Goal: Transaction & Acquisition: Download file/media

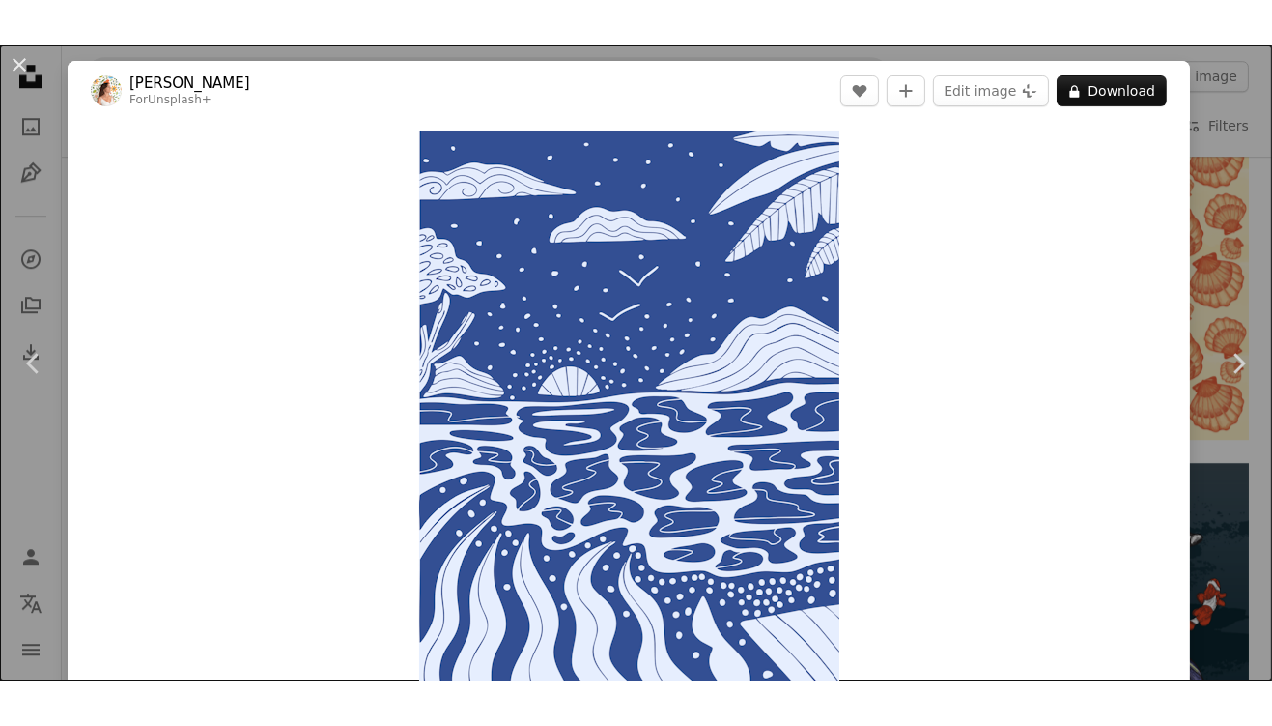
scroll to position [257, 0]
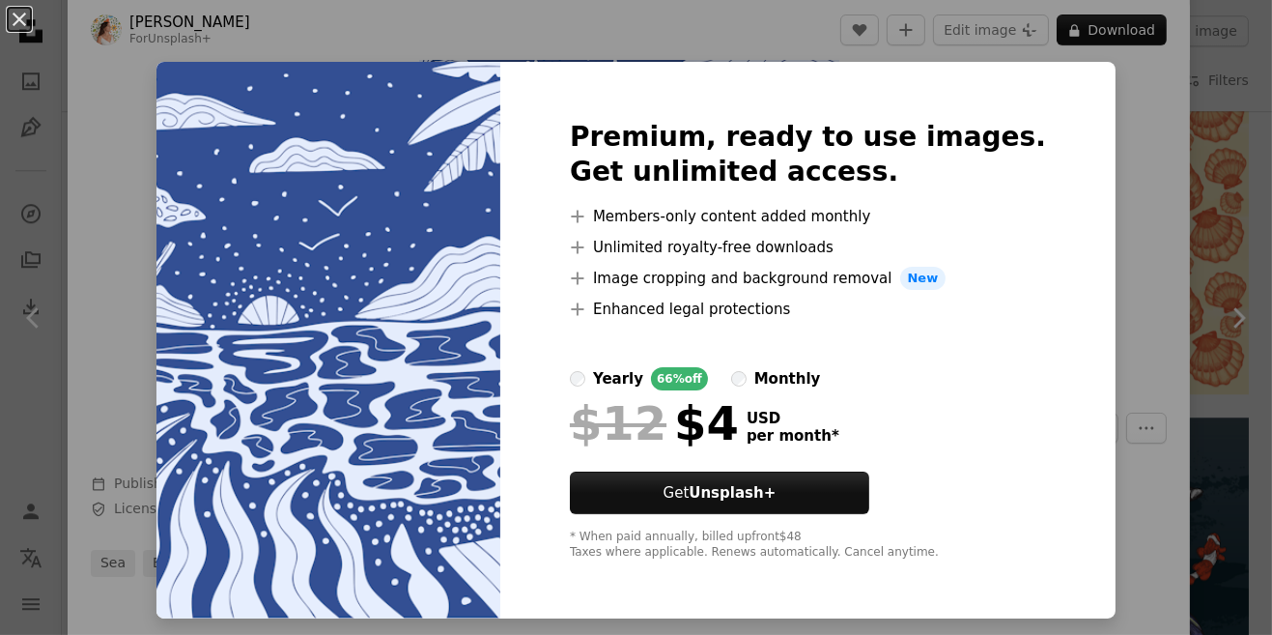
click at [1107, 32] on div "An X shape Premium, ready to use images. Get unlimited access. A plus sign Memb…" at bounding box center [636, 317] width 1272 height 635
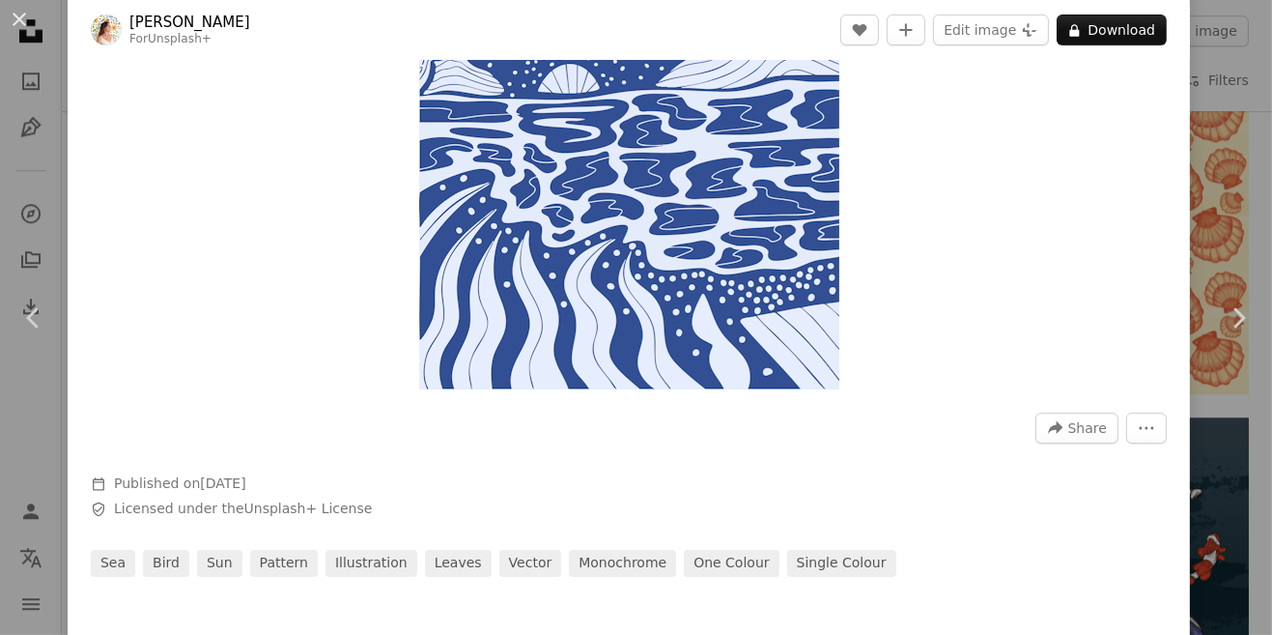
click at [1120, 33] on button "A lock Download" at bounding box center [1112, 29] width 110 height 31
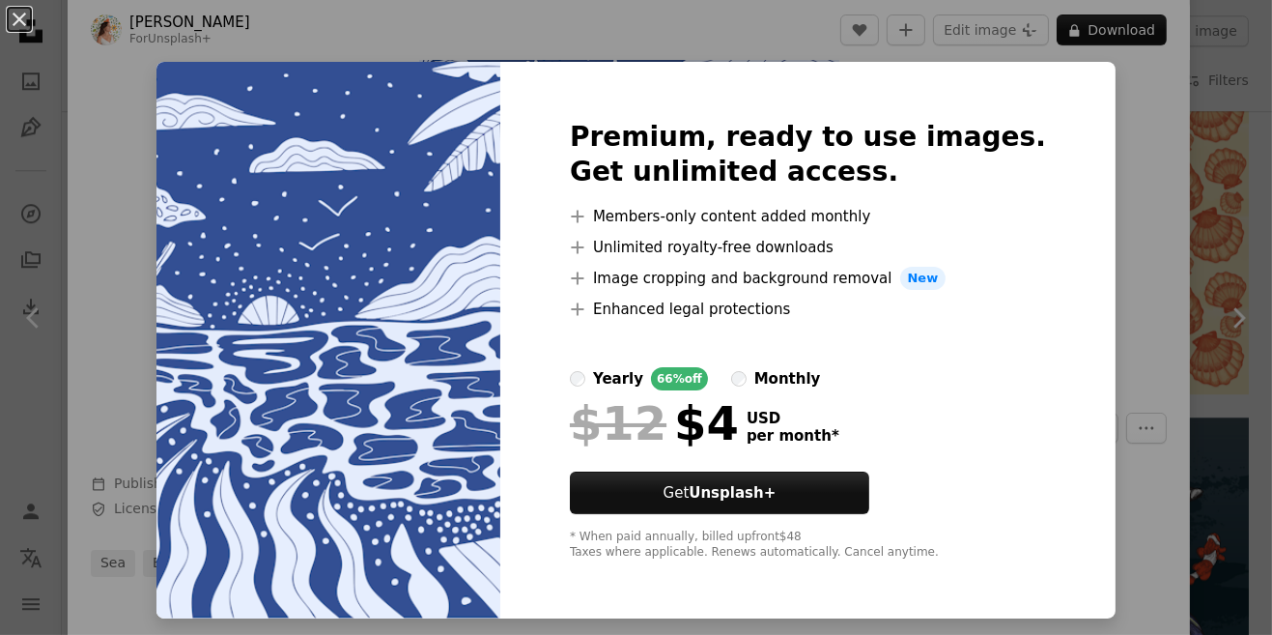
click at [1097, 215] on div "An X shape Premium, ready to use images. Get unlimited access. A plus sign Memb…" at bounding box center [636, 317] width 1272 height 635
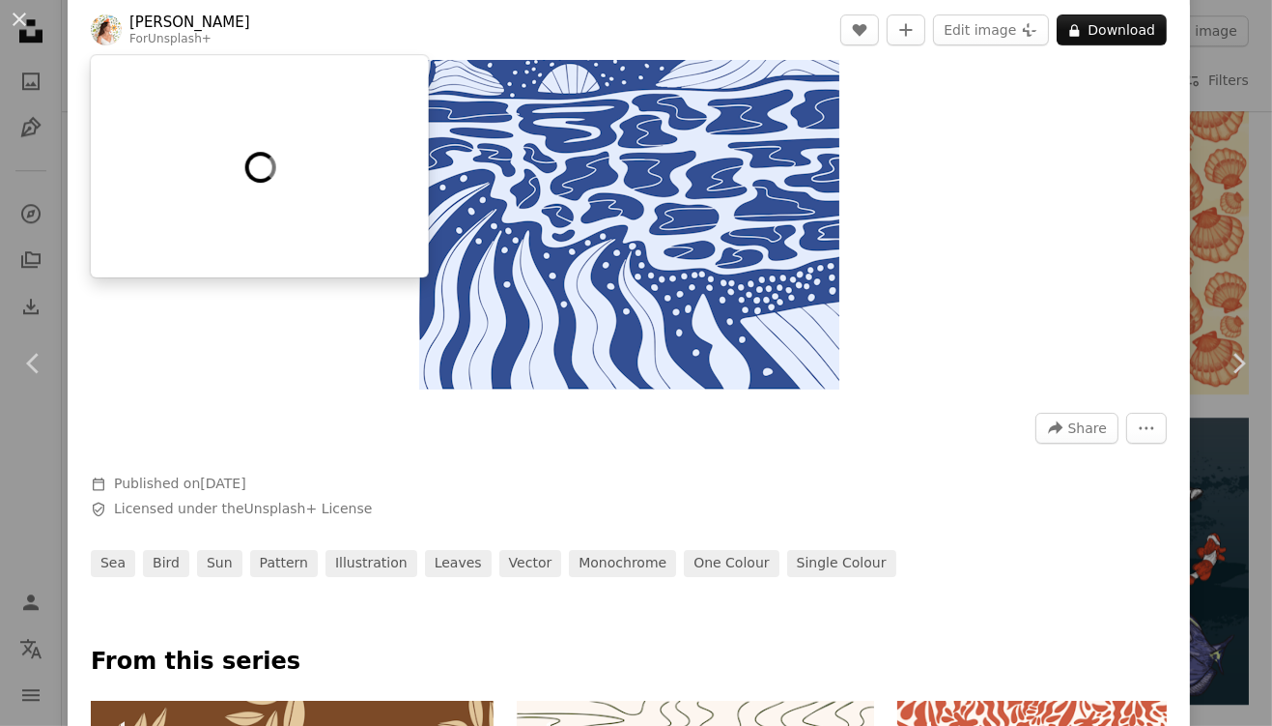
click at [1255, 174] on div "An X shape Chevron left Chevron right [PERSON_NAME] For Unsplash+ A heart A plu…" at bounding box center [636, 363] width 1272 height 726
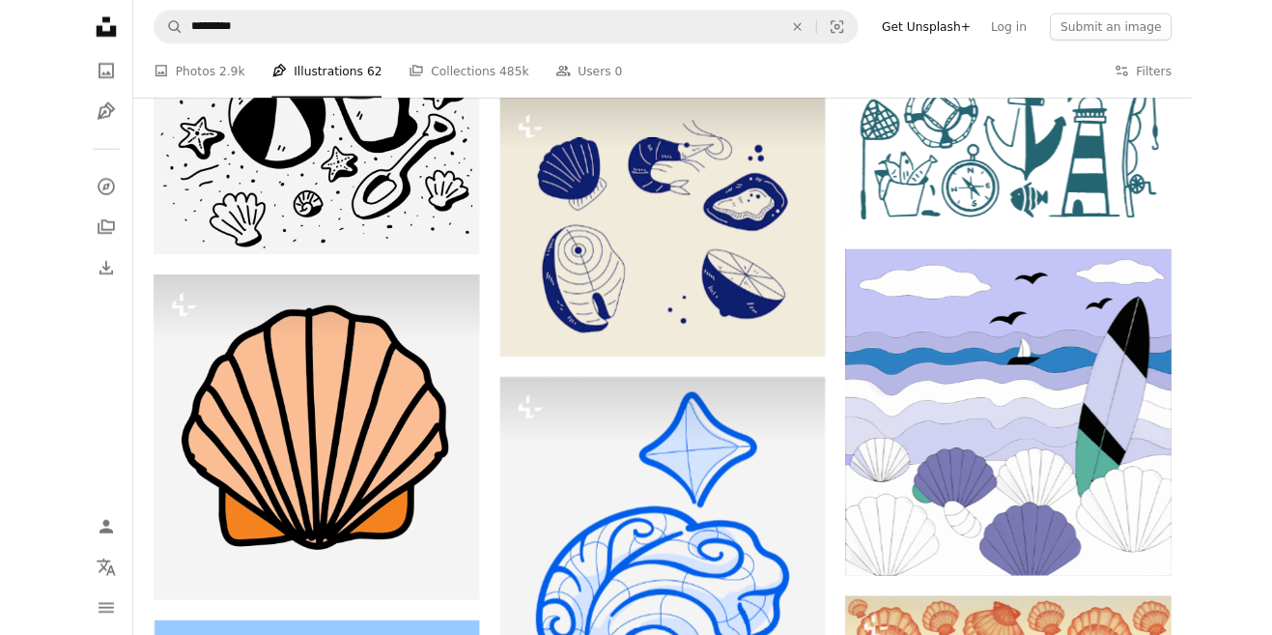
scroll to position [6143, 0]
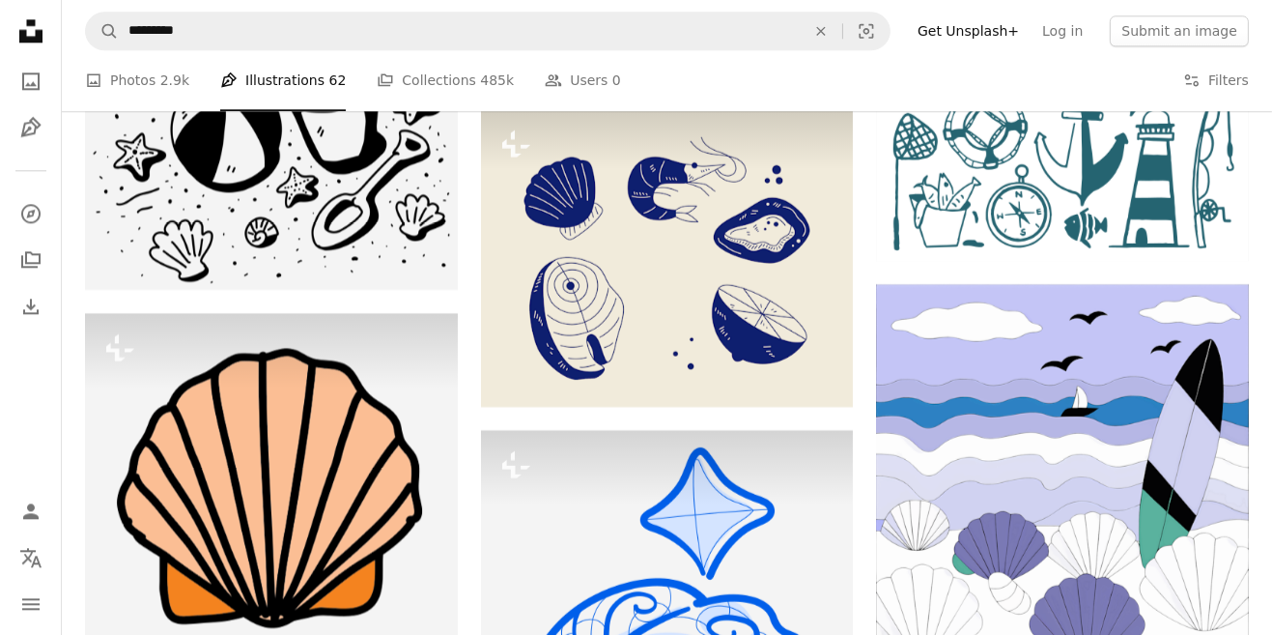
click at [1174, 80] on div "A photo Photos 2.9k Pen Tool Illustrations 62 A stack of folders Collections 48…" at bounding box center [667, 81] width 1164 height 62
click at [1201, 72] on icon "Filters" at bounding box center [1191, 80] width 17 height 17
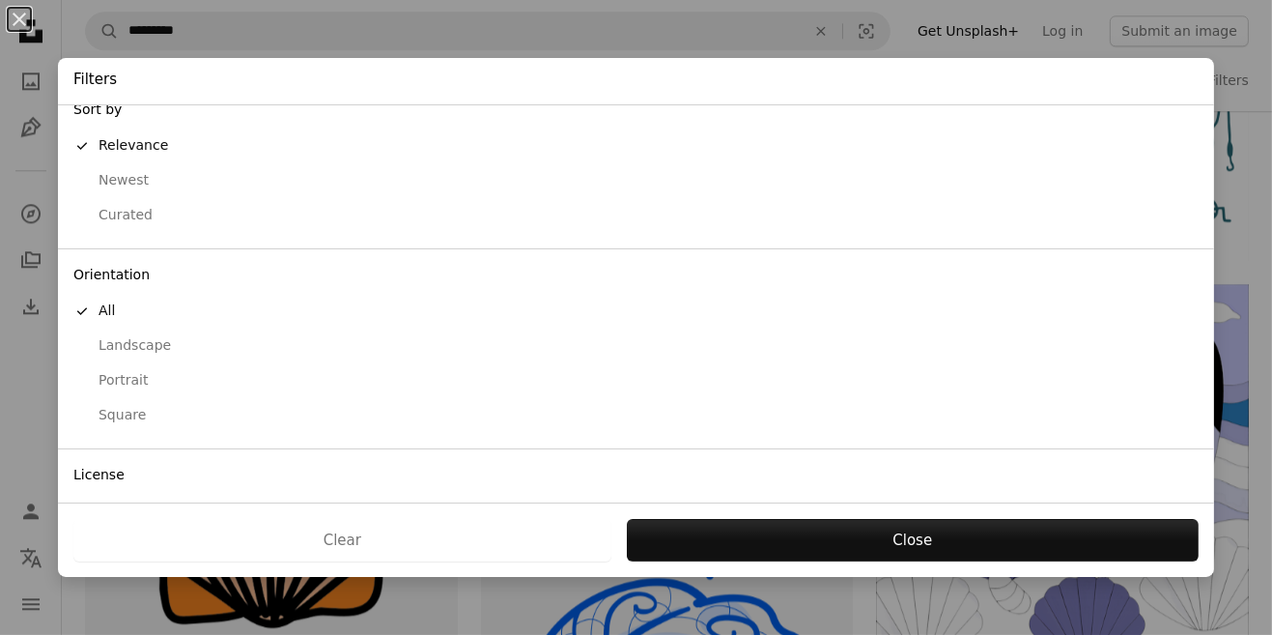
scroll to position [37, 0]
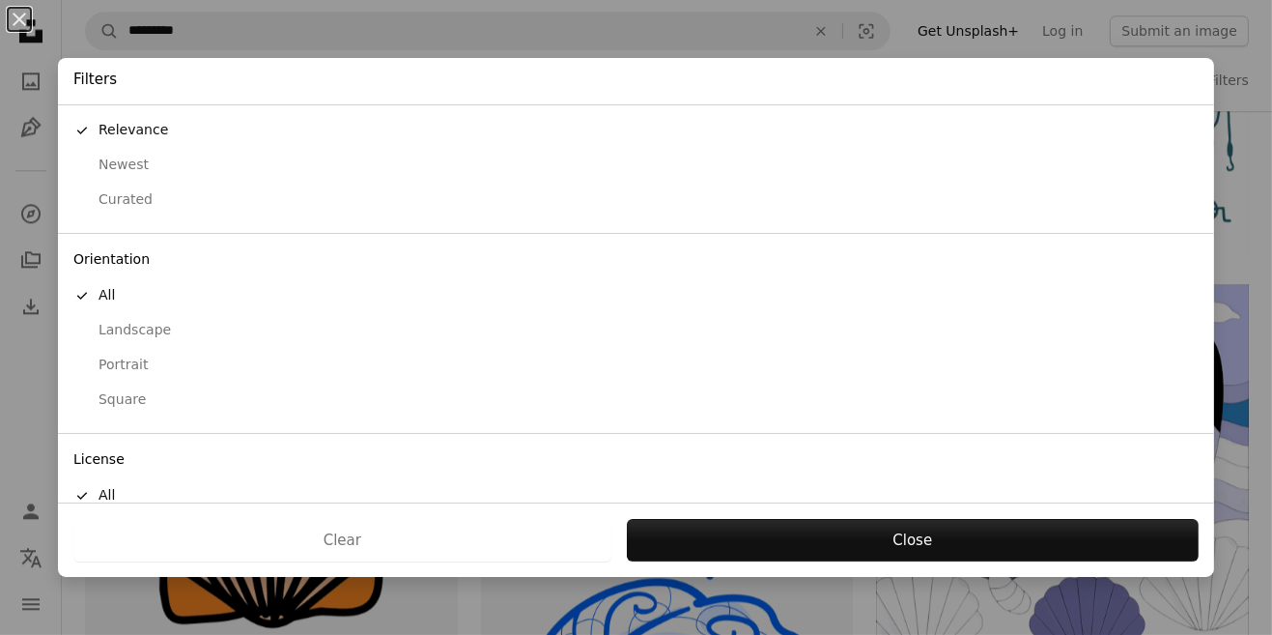
click at [134, 556] on div "Free" at bounding box center [636, 565] width 1126 height 19
click at [948, 561] on button "Apply" at bounding box center [912, 540] width 573 height 43
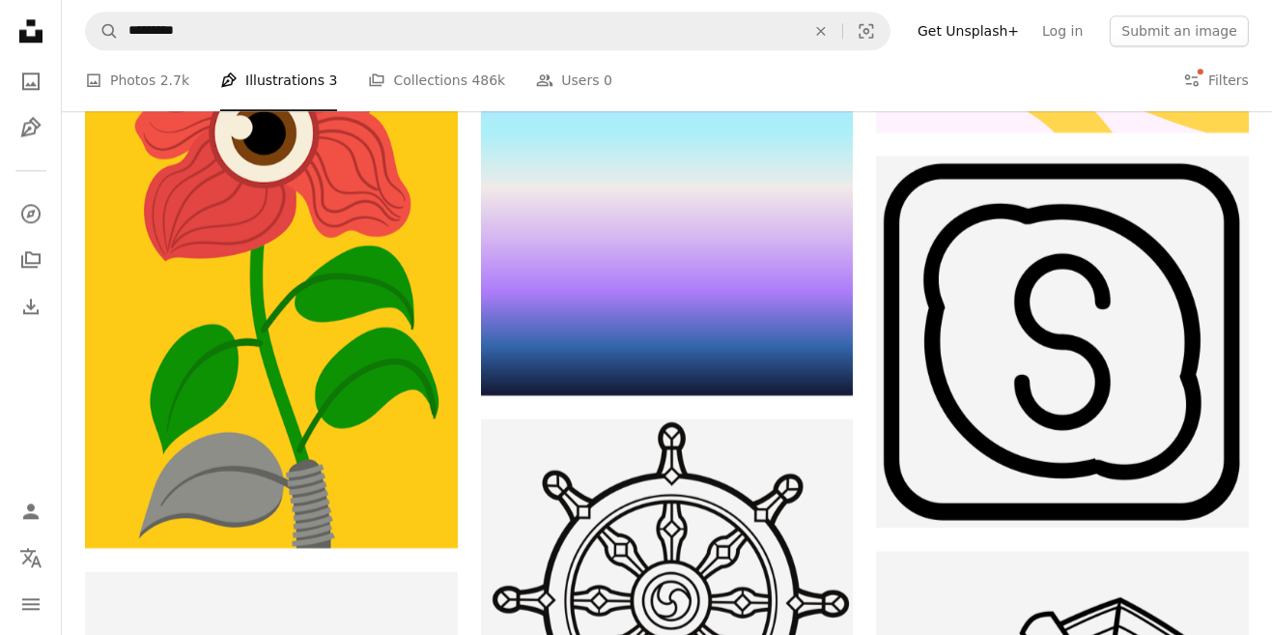
scroll to position [15153, 0]
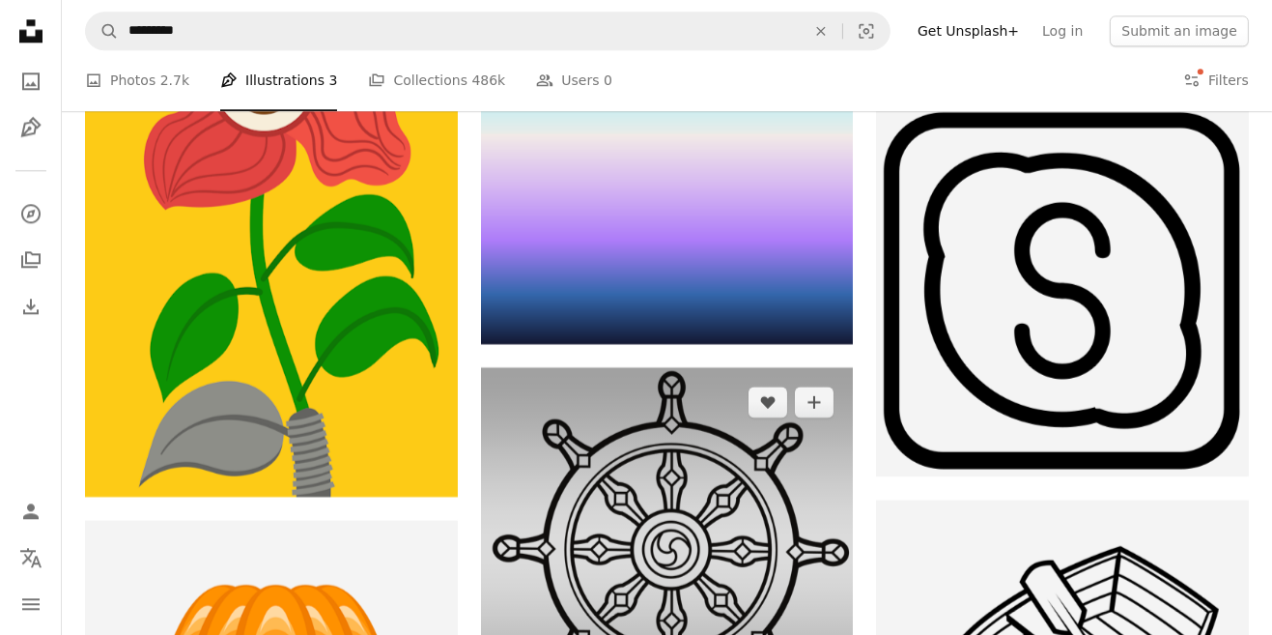
click at [637, 468] on img at bounding box center [667, 553] width 373 height 373
click at [679, 461] on img at bounding box center [667, 553] width 373 height 373
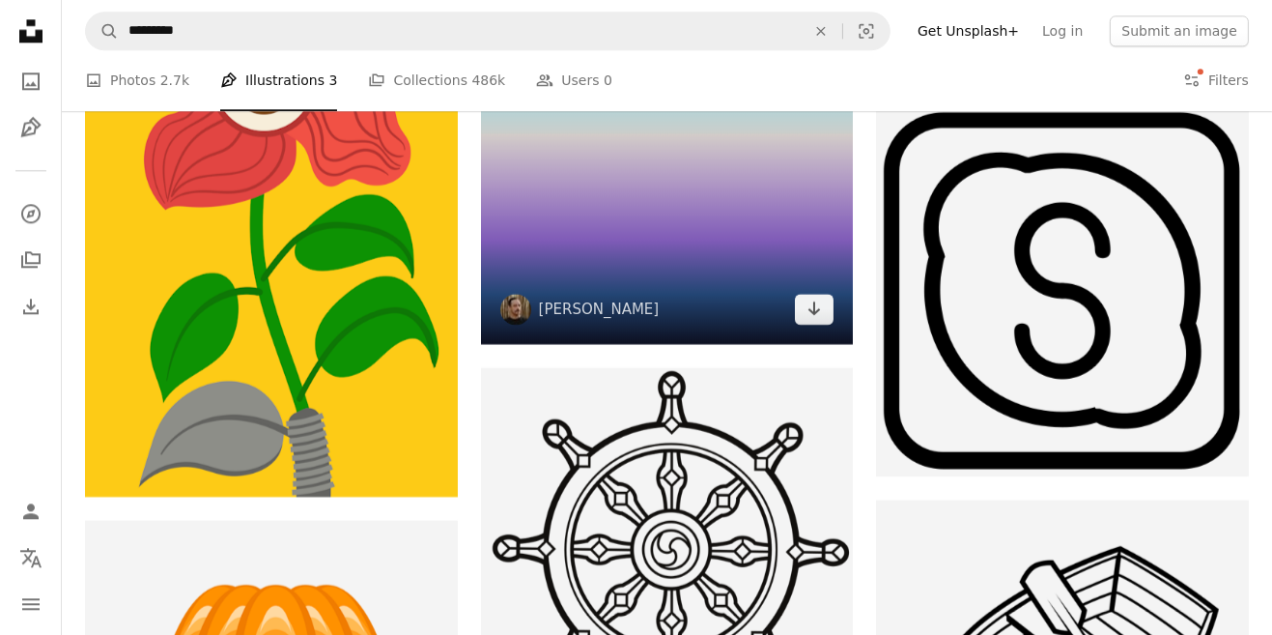
click at [649, 343] on img at bounding box center [667, 79] width 373 height 527
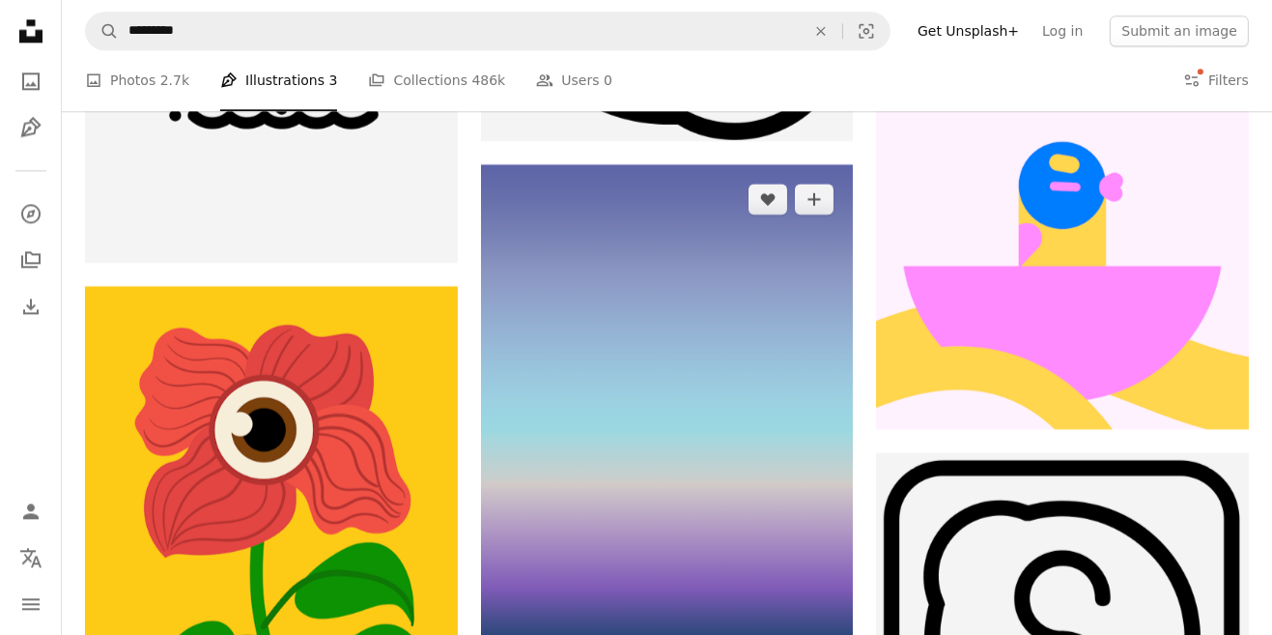
click at [724, 516] on img at bounding box center [667, 427] width 373 height 527
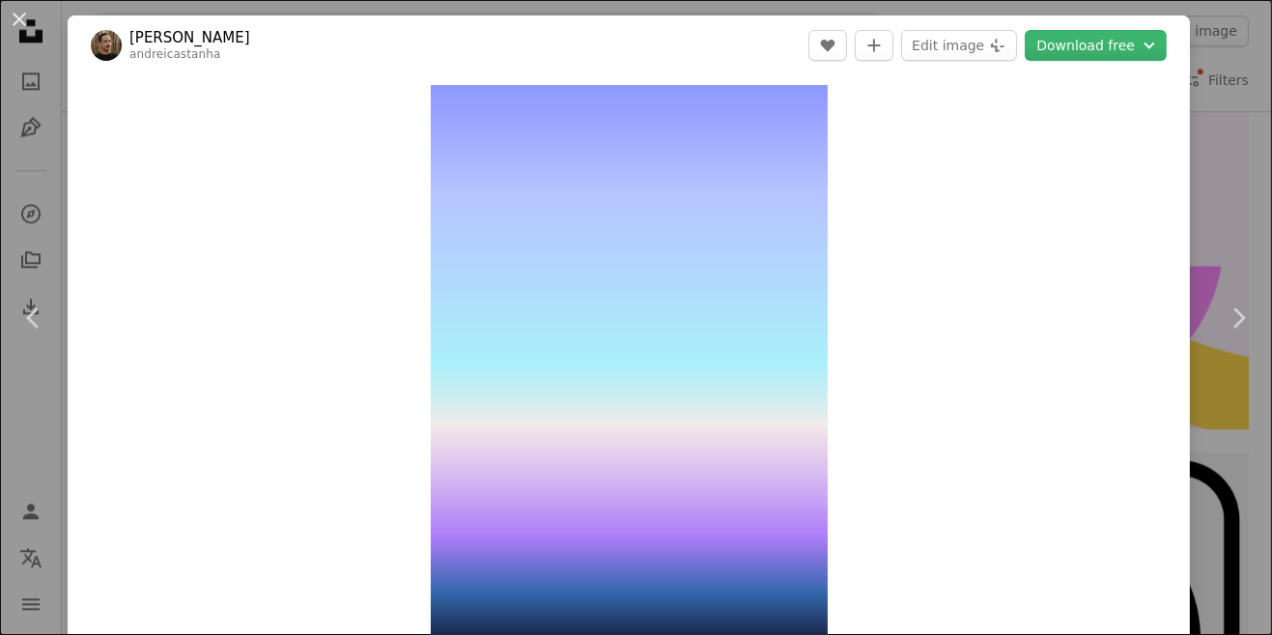
click at [1127, 49] on button "Download free Chevron down" at bounding box center [1096, 45] width 142 height 31
click at [1160, 43] on icon "Chevron down" at bounding box center [1149, 45] width 21 height 23
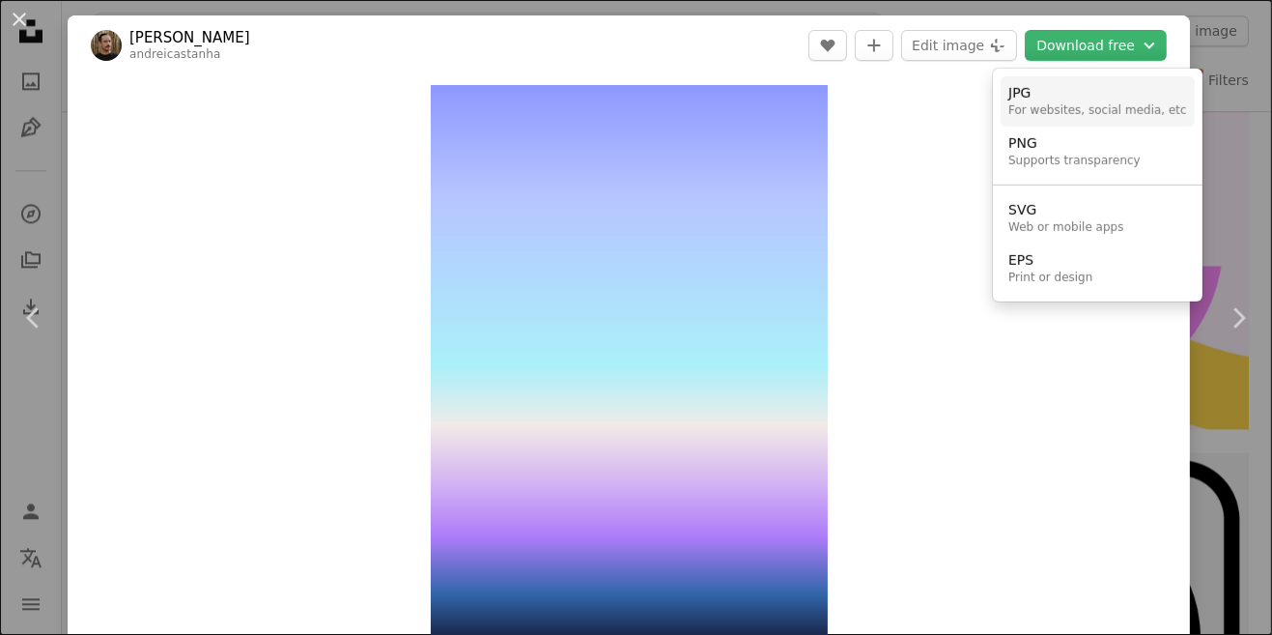
click at [1075, 105] on div "For websites, social media, etc" at bounding box center [1098, 110] width 179 height 15
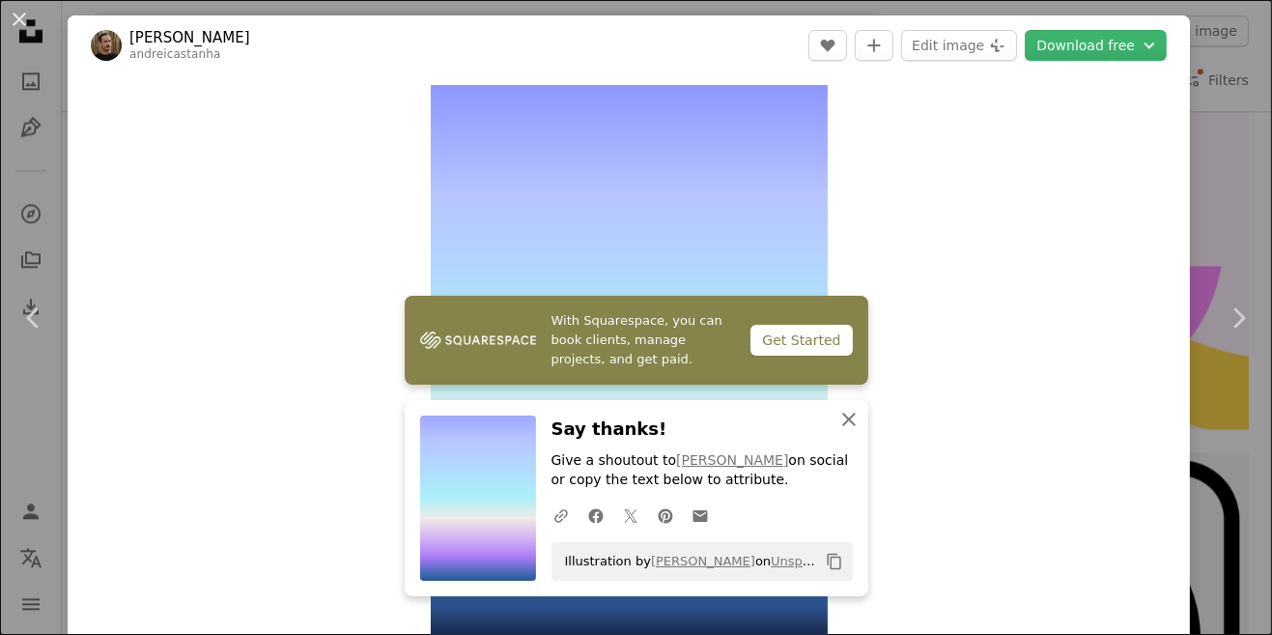
click at [846, 425] on icon "An X shape" at bounding box center [849, 419] width 23 height 23
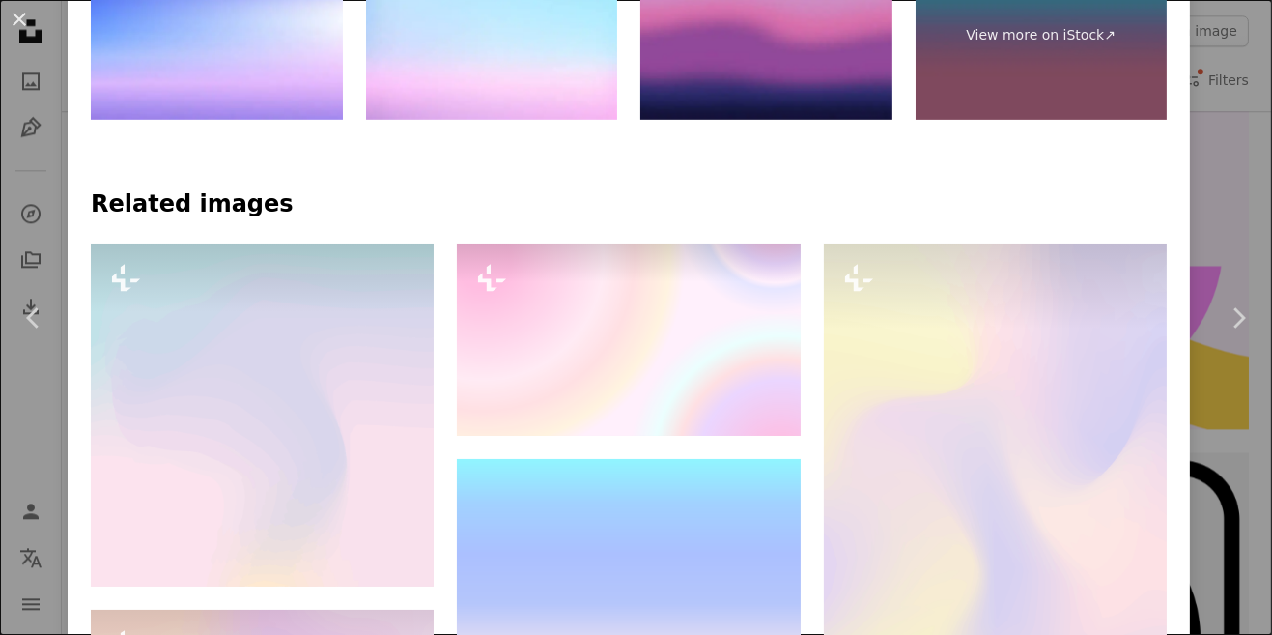
scroll to position [1060, 0]
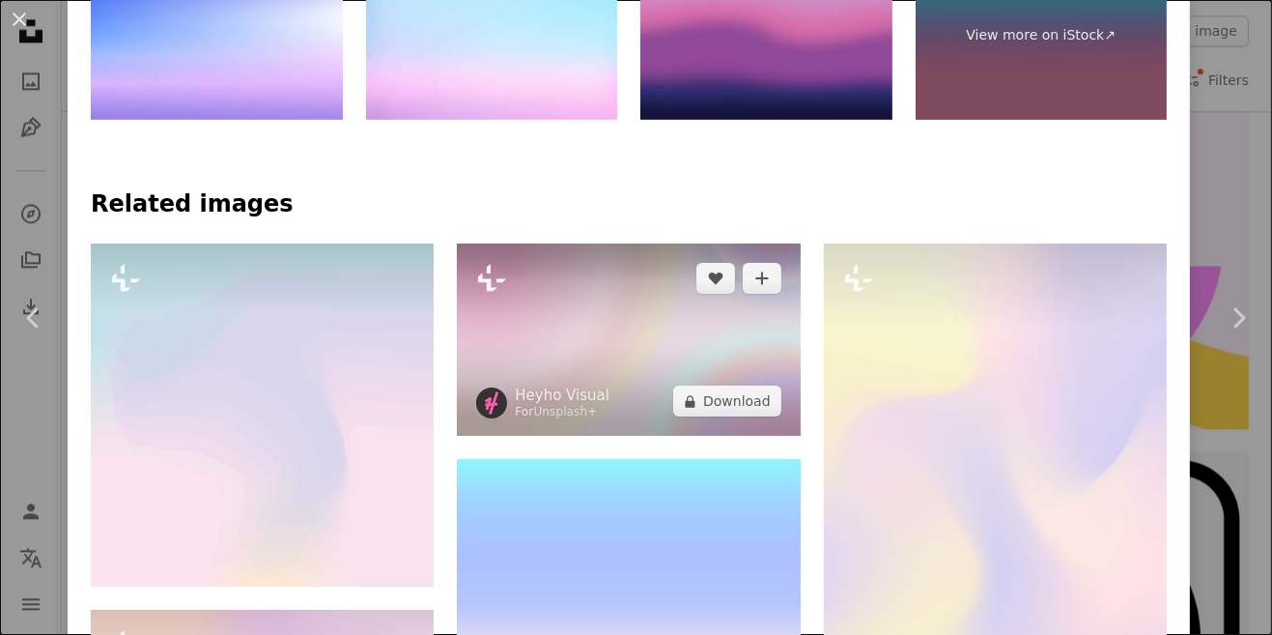
click at [720, 364] on img at bounding box center [628, 339] width 343 height 193
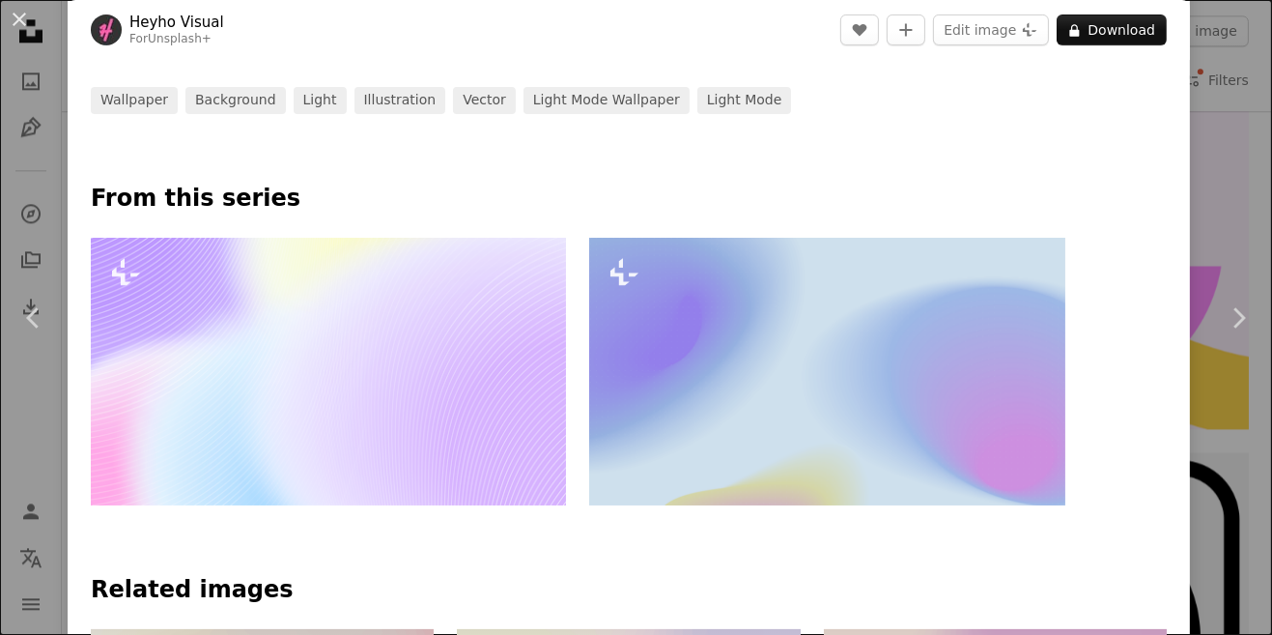
scroll to position [739, 0]
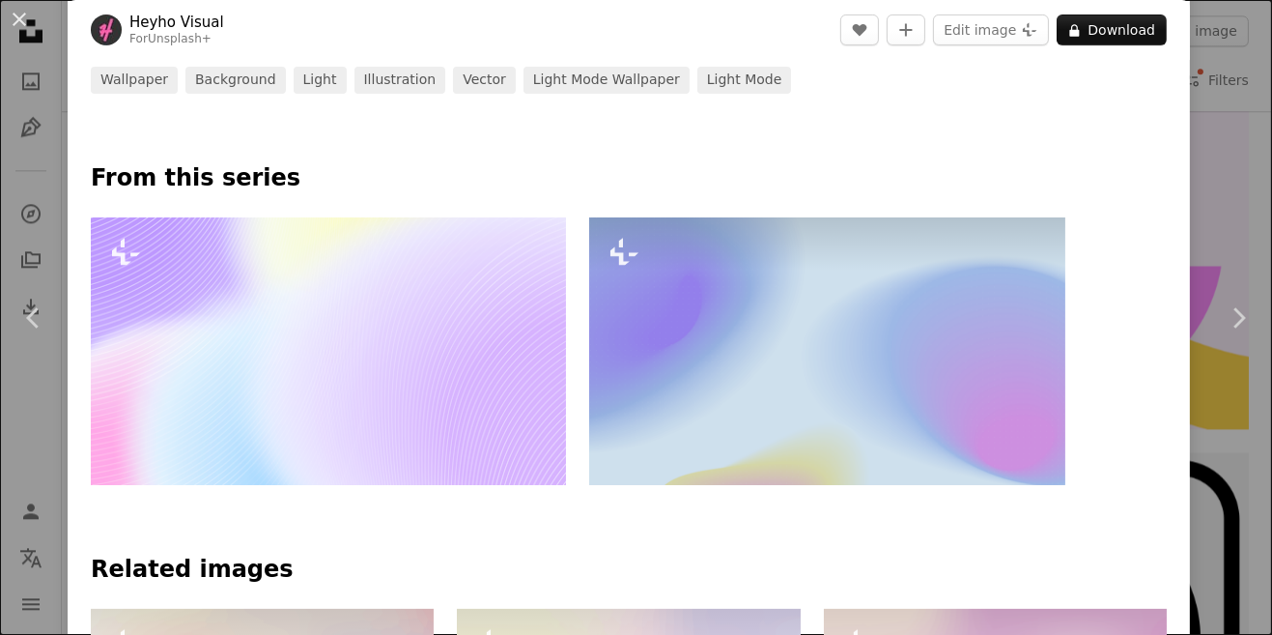
click at [747, 400] on img at bounding box center [826, 351] width 475 height 268
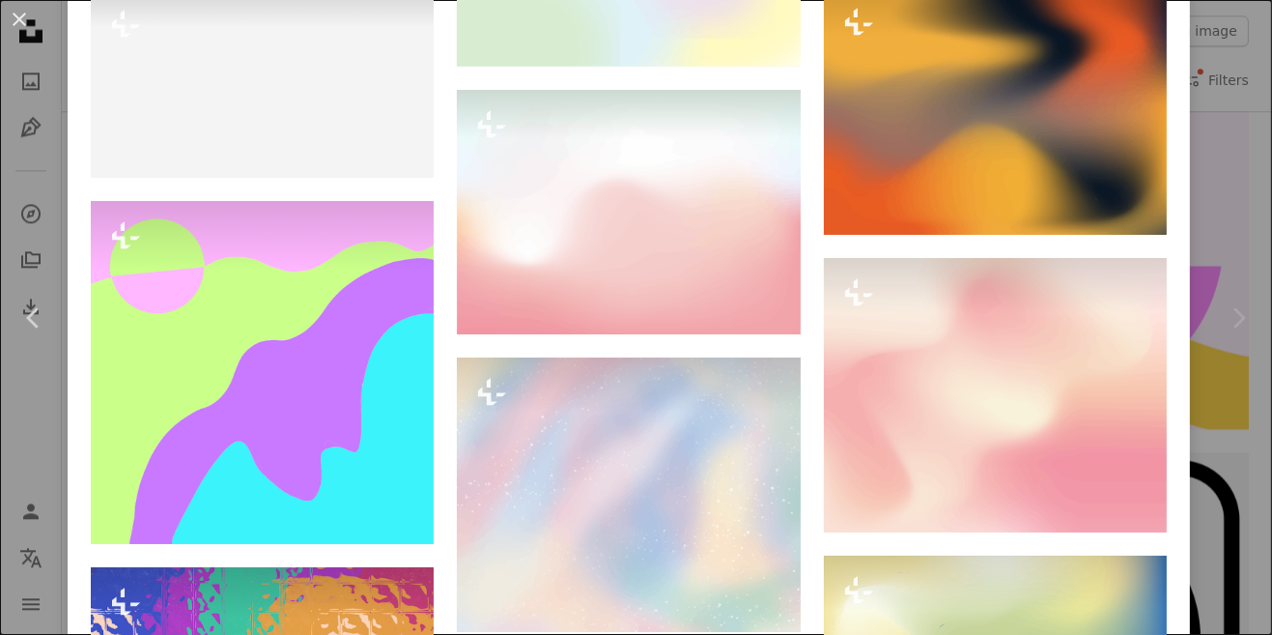
scroll to position [8776, 0]
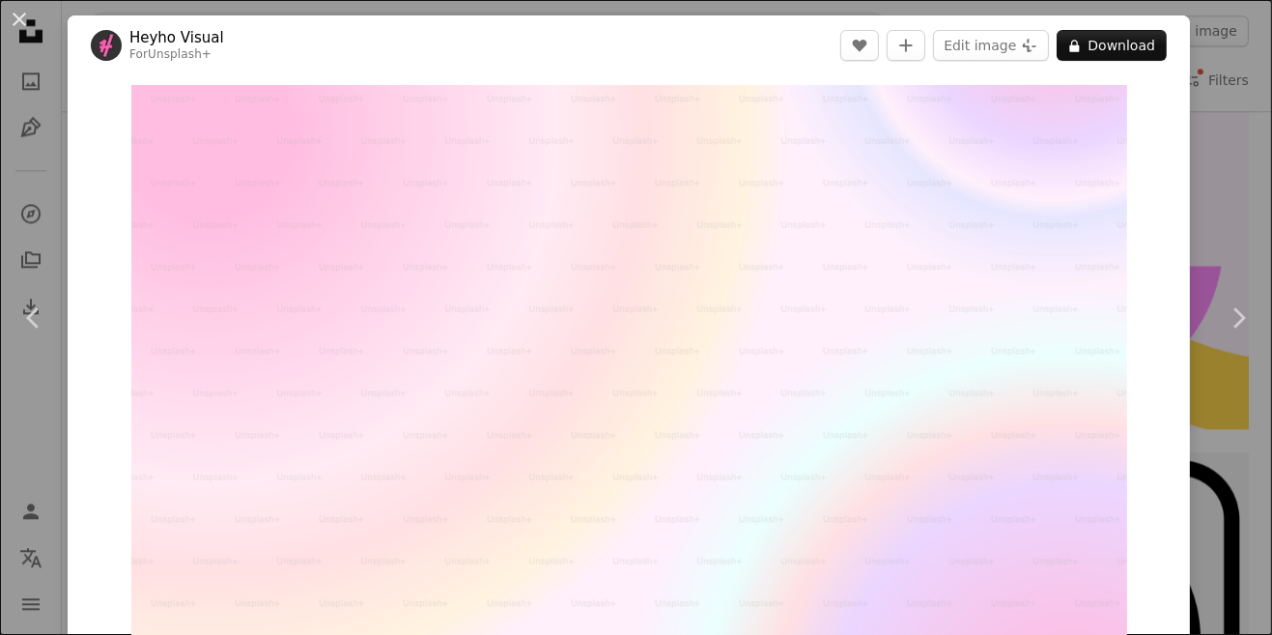
click at [1211, 73] on div "An X shape Chevron left Chevron right Heyho Visual For Unsplash+ A heart A plus…" at bounding box center [636, 317] width 1272 height 635
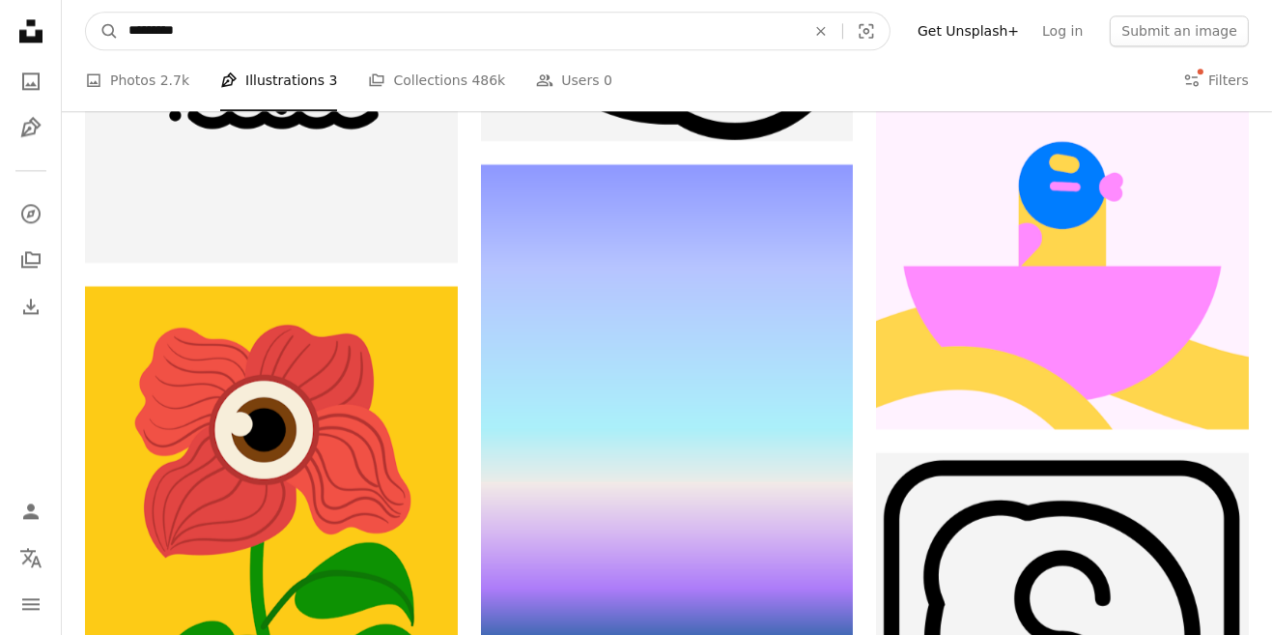
click at [842, 25] on icon "An X shape" at bounding box center [821, 30] width 43 height 15
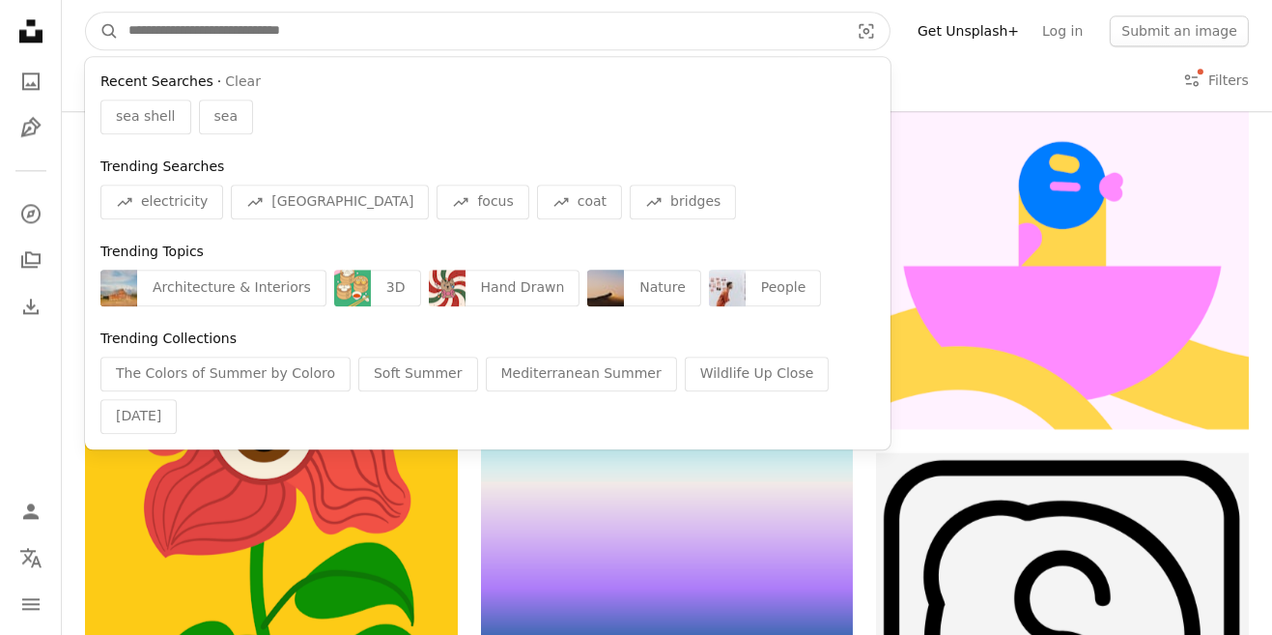
click at [774, 38] on input "Find visuals sitewide" at bounding box center [481, 31] width 725 height 37
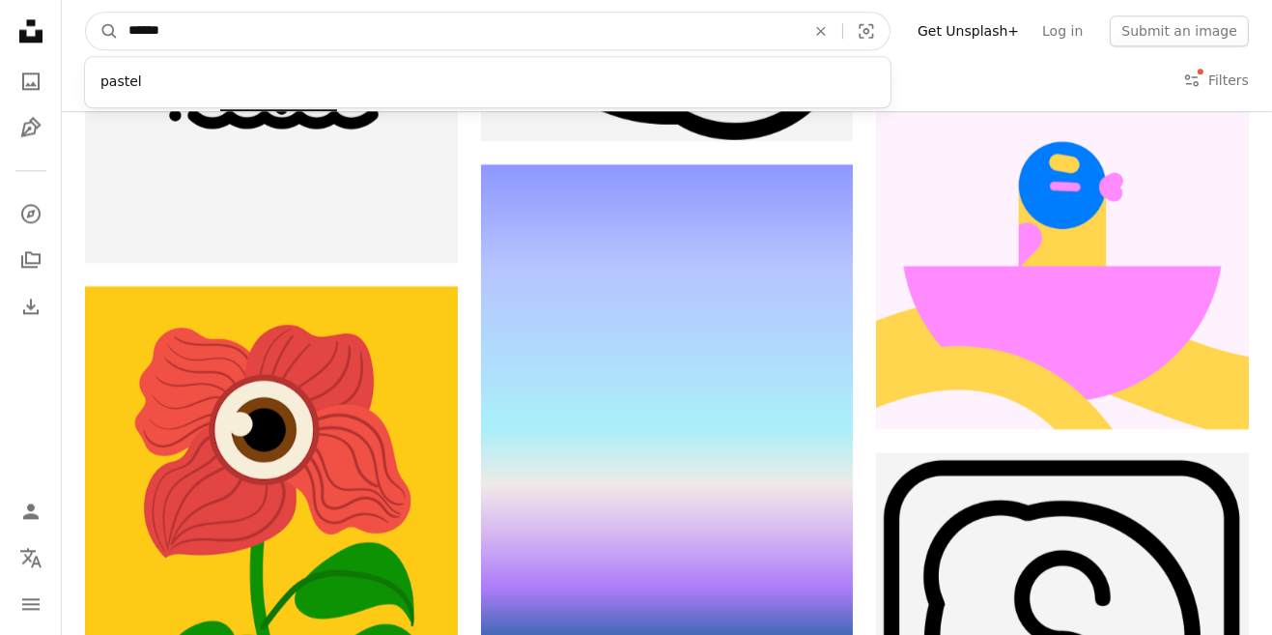
type input "******"
click at [86, 13] on button "A magnifying glass" at bounding box center [102, 31] width 33 height 37
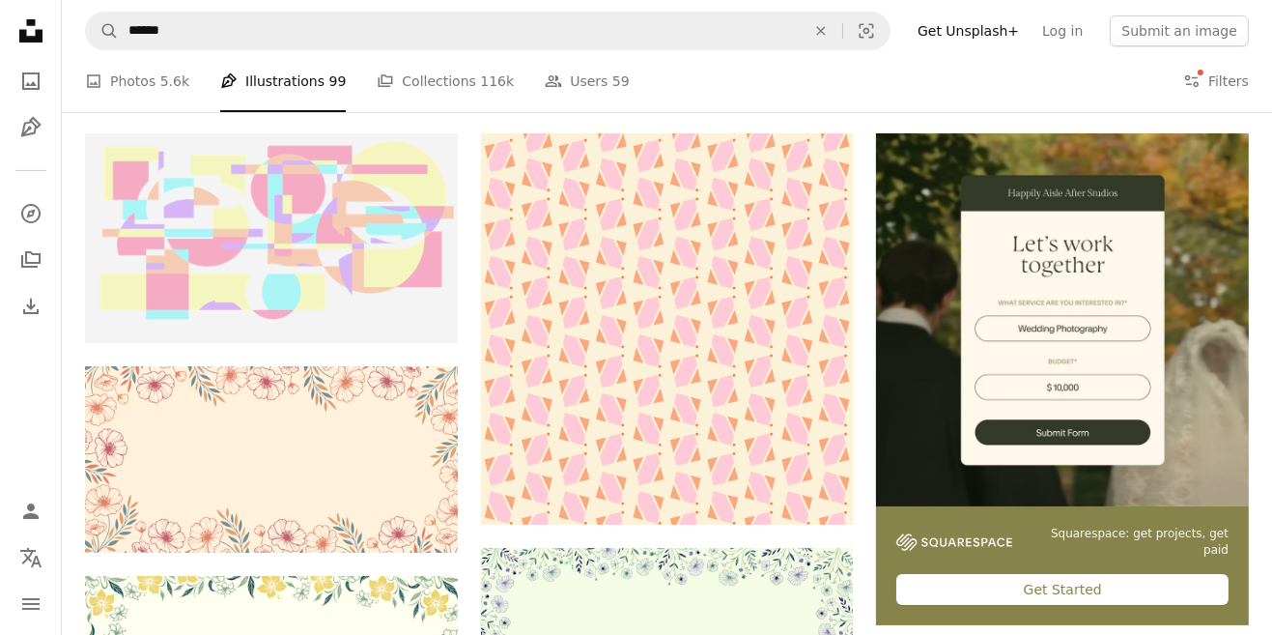
scroll to position [346, 0]
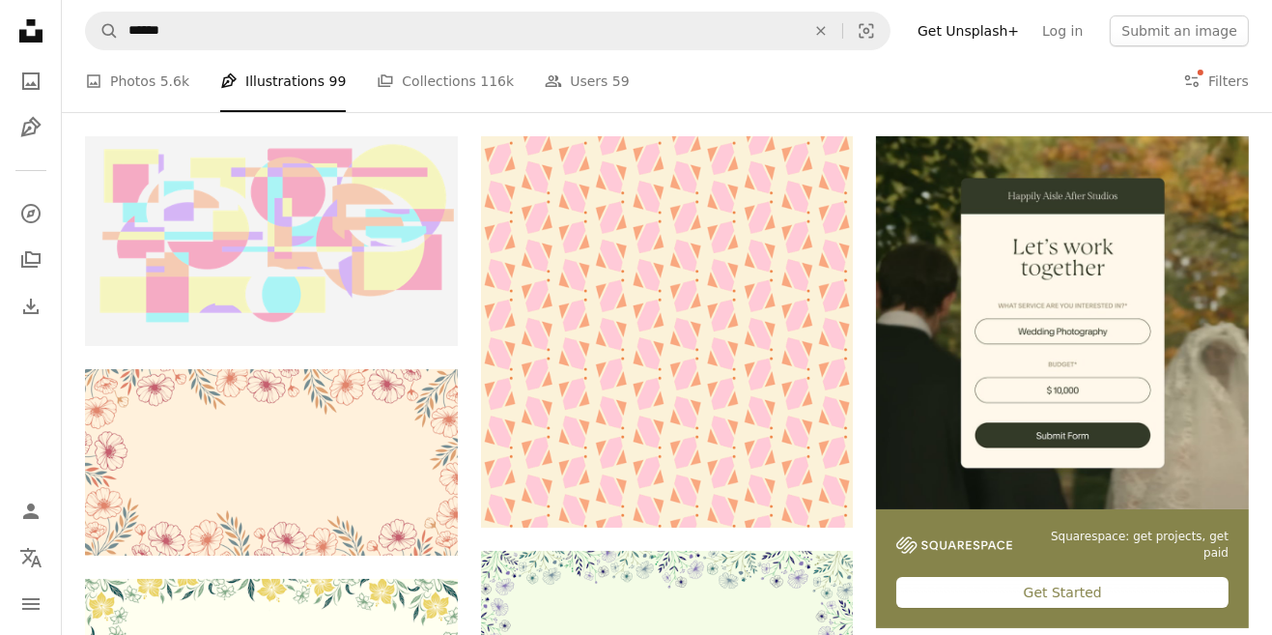
click at [1183, 70] on div "A photo Photos 5.6k Pen Tool Illustrations 99 A stack of folders Collections 11…" at bounding box center [667, 81] width 1164 height 62
click at [1198, 80] on icon "Filters" at bounding box center [1191, 80] width 17 height 17
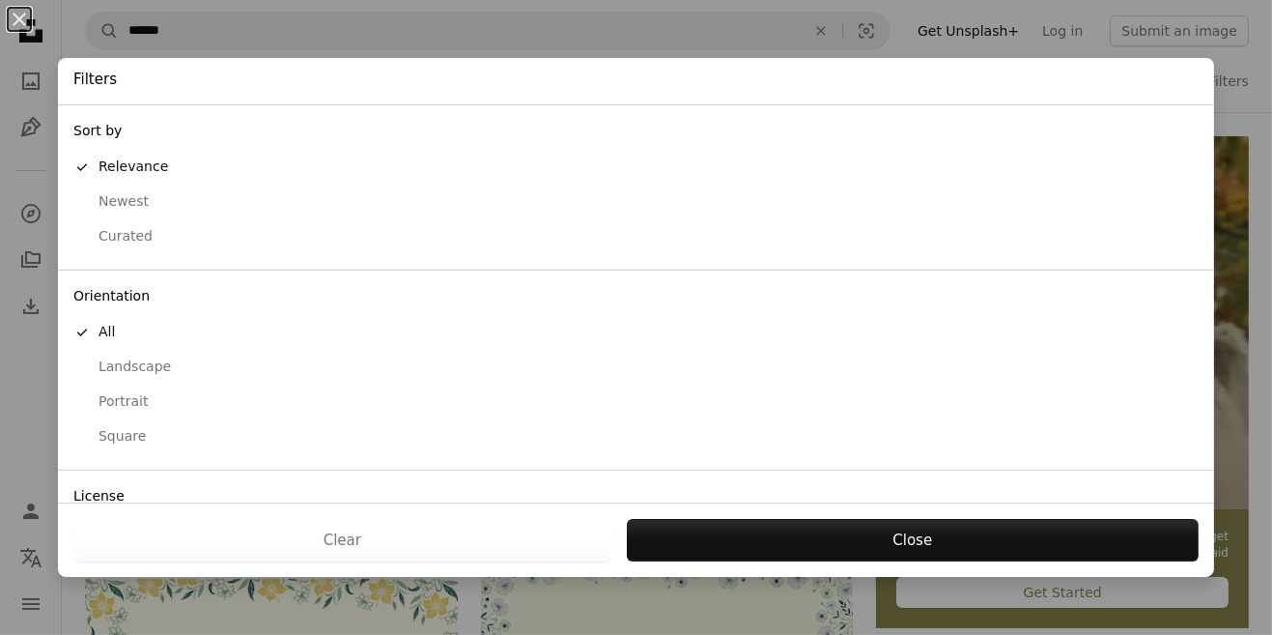
scroll to position [128, 0]
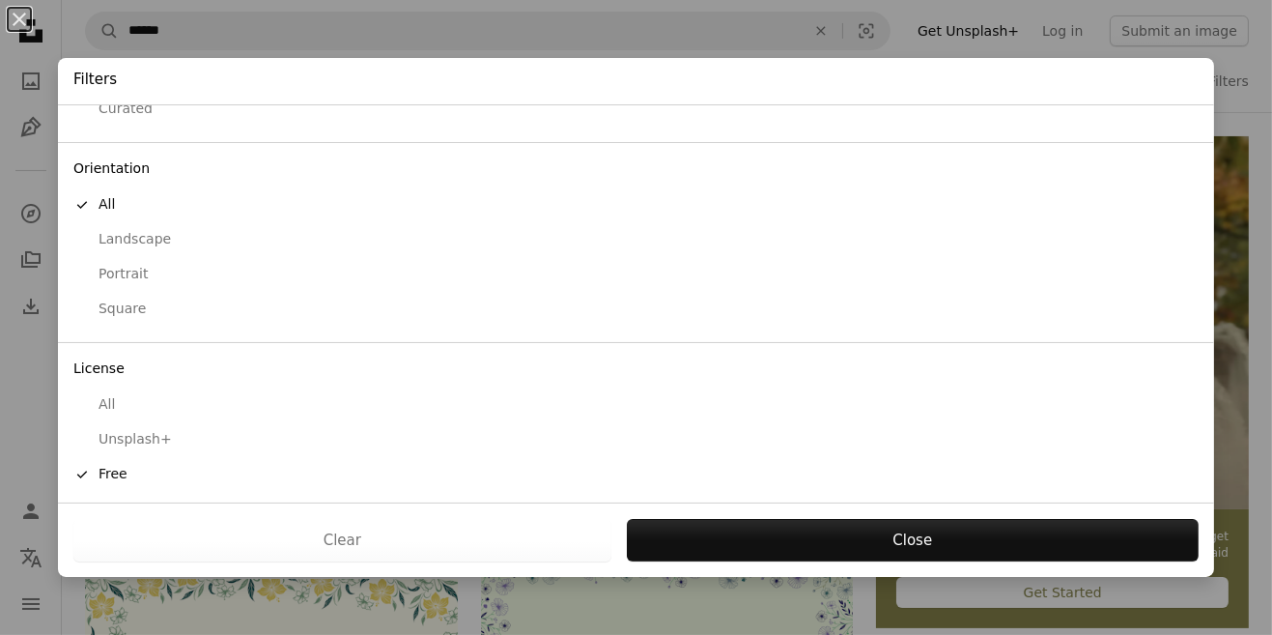
click at [861, 527] on button "Close" at bounding box center [913, 540] width 572 height 43
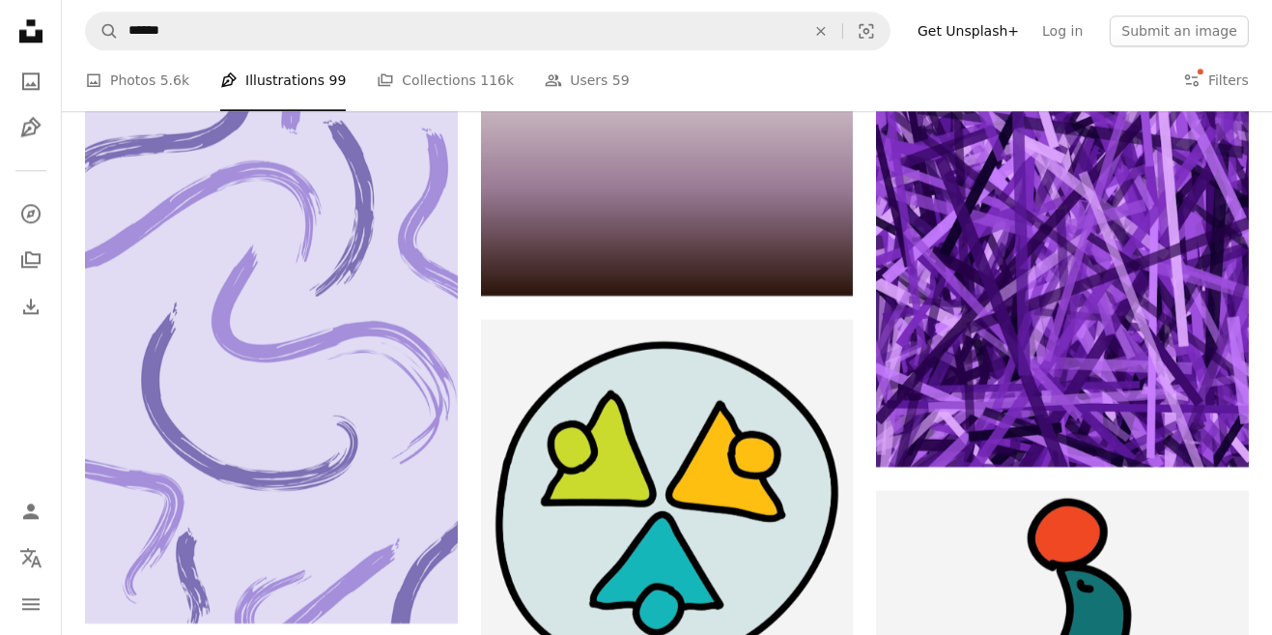
scroll to position [33039, 0]
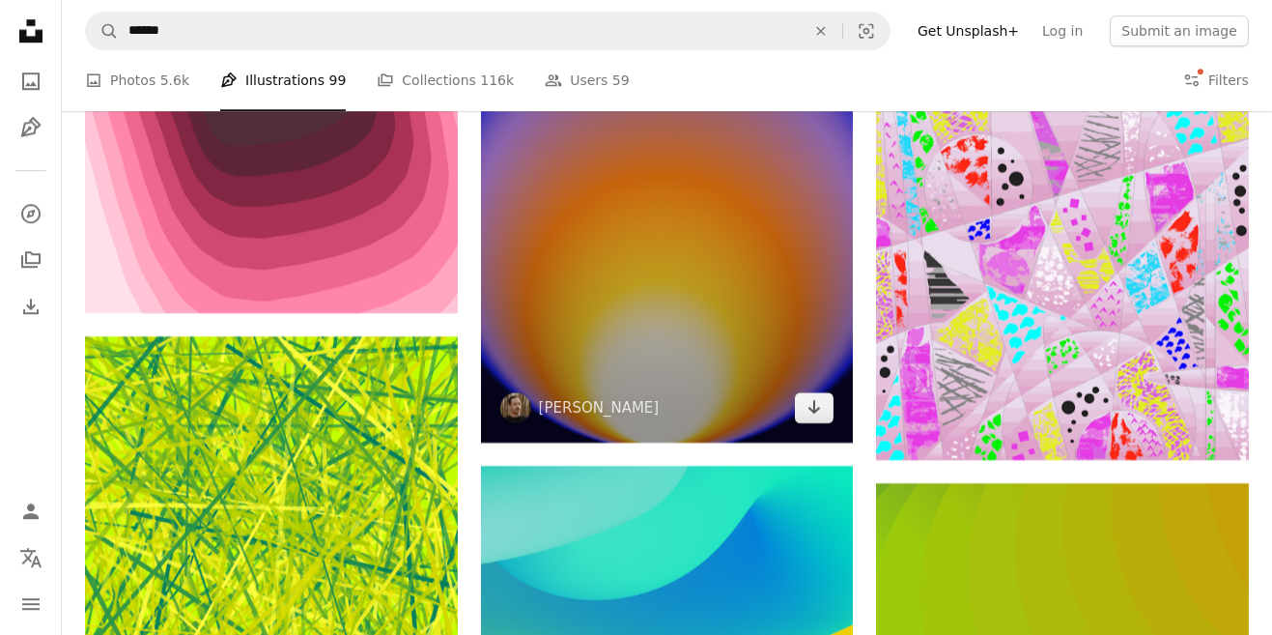
click at [773, 336] on img at bounding box center [667, 178] width 373 height 527
click at [780, 288] on img at bounding box center [667, 178] width 373 height 527
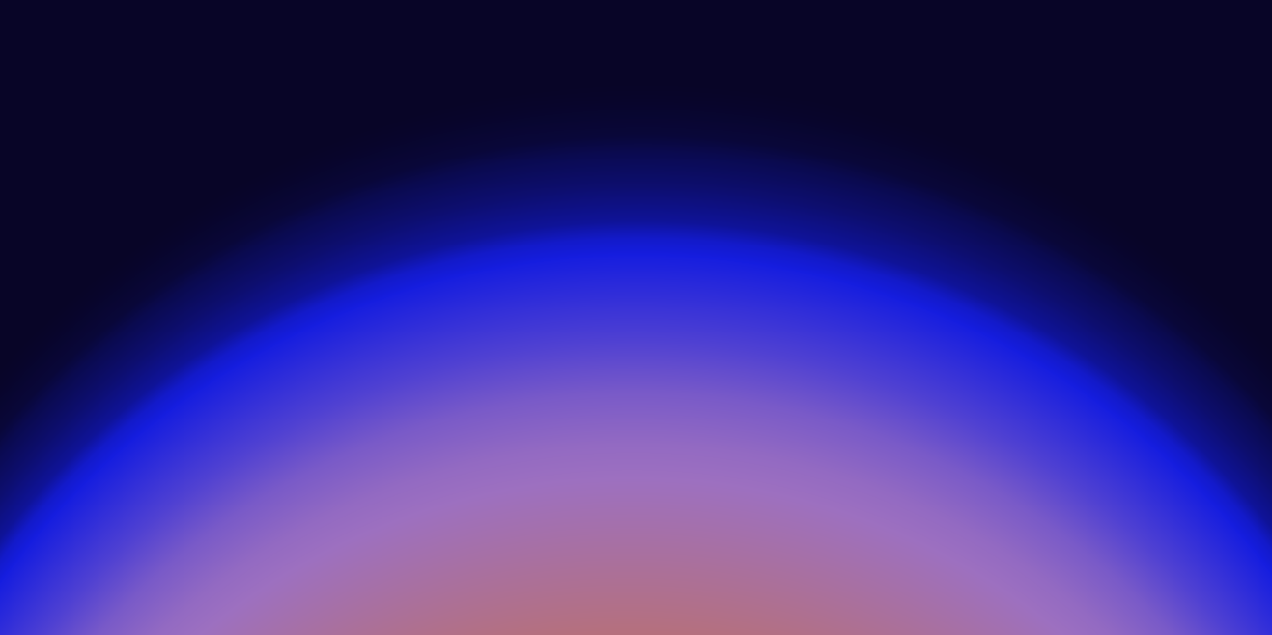
scroll to position [584, 0]
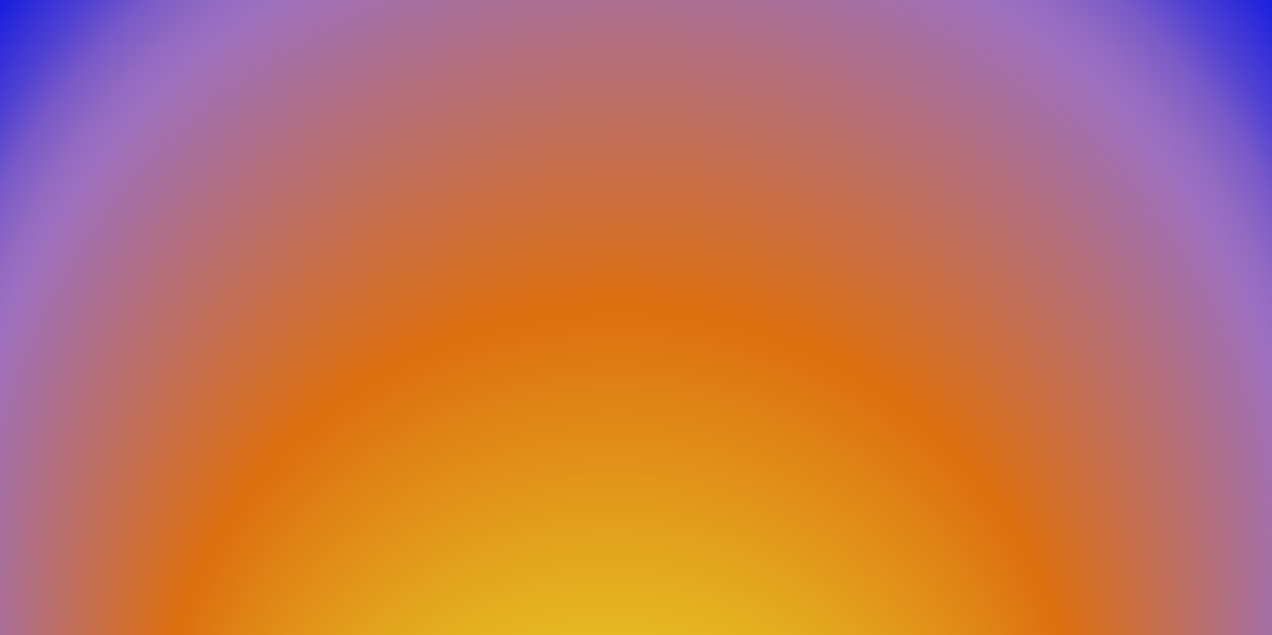
click at [1235, 27] on img "Zoom out on this image" at bounding box center [636, 317] width 1274 height 1802
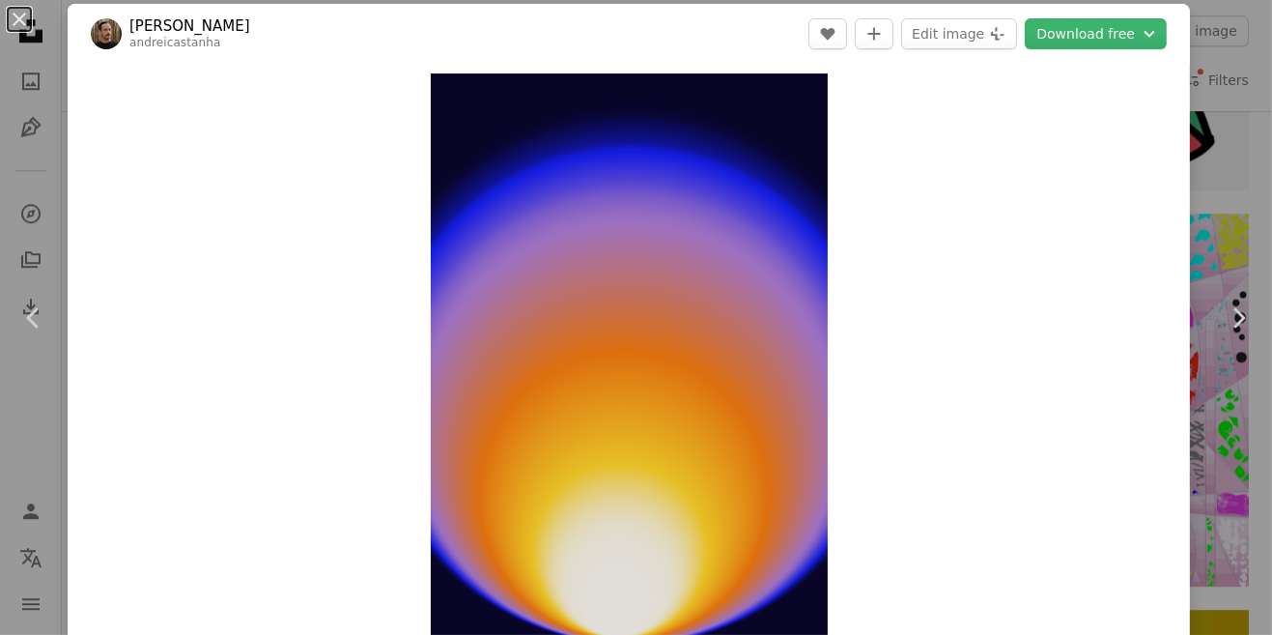
click at [1130, 26] on button "Download free Chevron down" at bounding box center [1096, 33] width 142 height 31
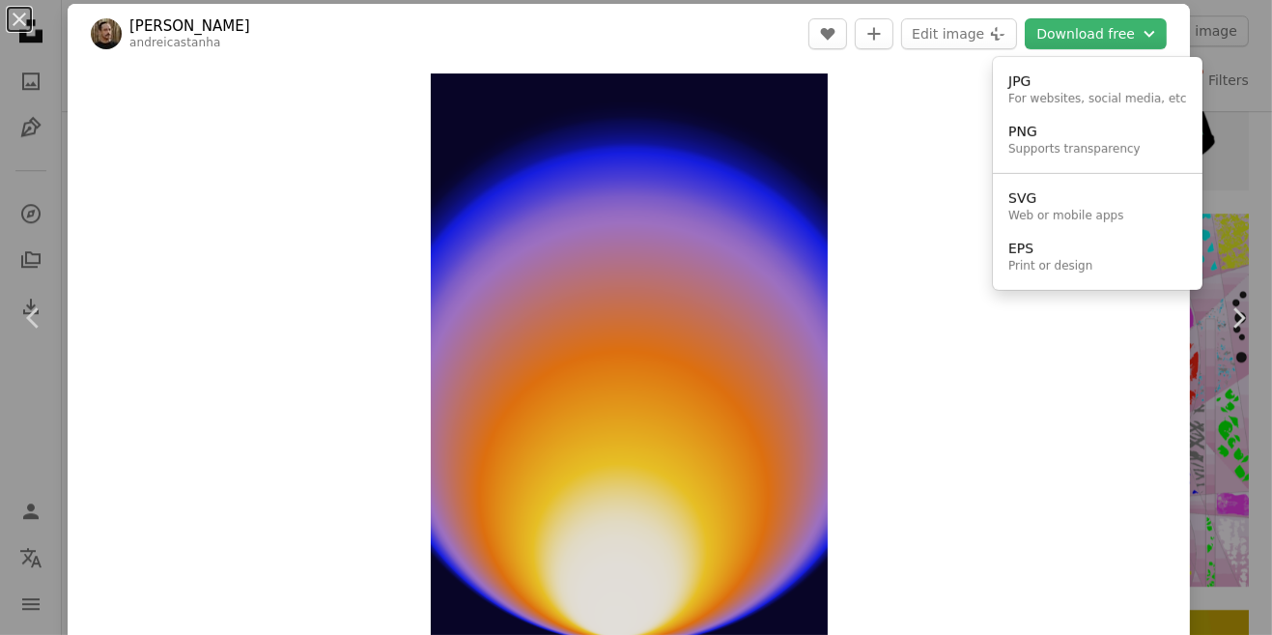
click at [1088, 93] on div "For websites, social media, etc" at bounding box center [1098, 99] width 179 height 15
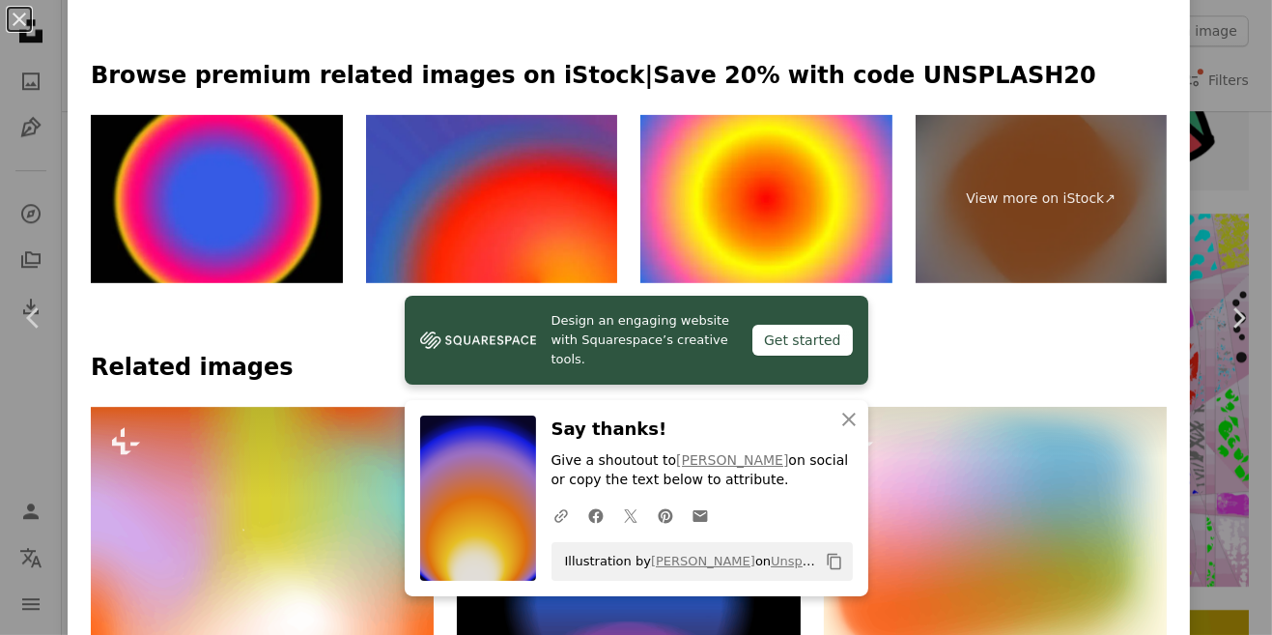
scroll to position [933, 0]
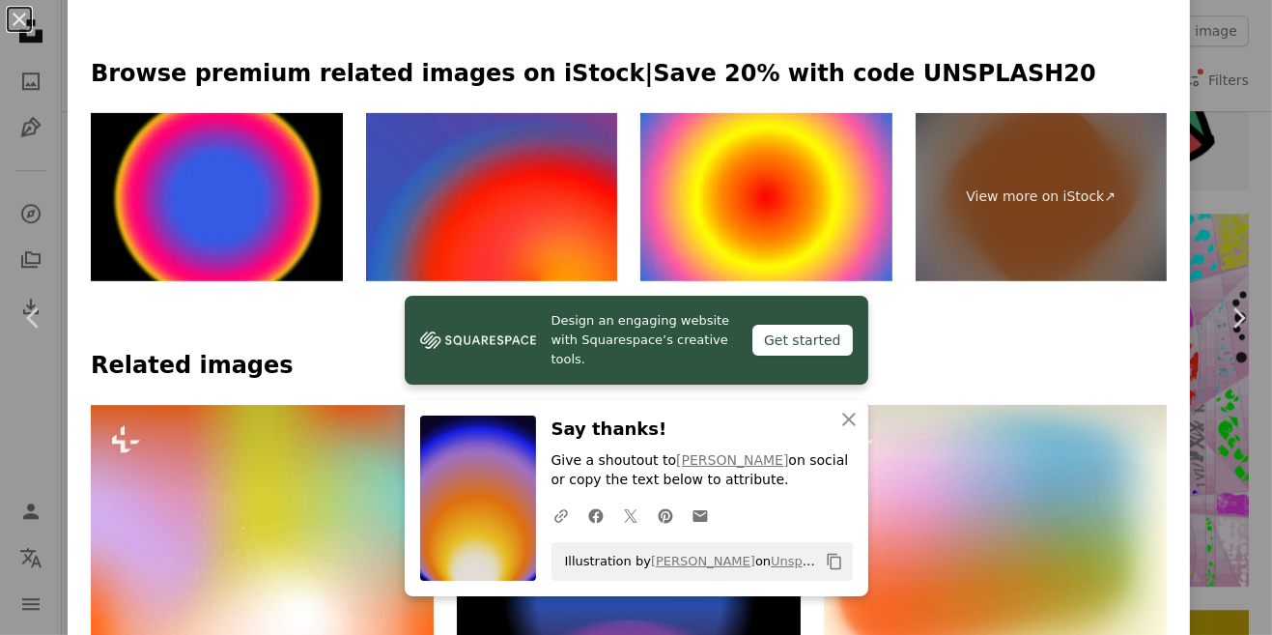
click at [828, 186] on img at bounding box center [767, 197] width 252 height 168
click at [855, 435] on button "An X shape Close" at bounding box center [849, 419] width 39 height 39
click at [844, 431] on icon "An X shape" at bounding box center [849, 419] width 23 height 23
click at [855, 417] on icon "An X shape" at bounding box center [849, 419] width 23 height 23
click at [867, 435] on button "An X shape Close" at bounding box center [849, 419] width 39 height 39
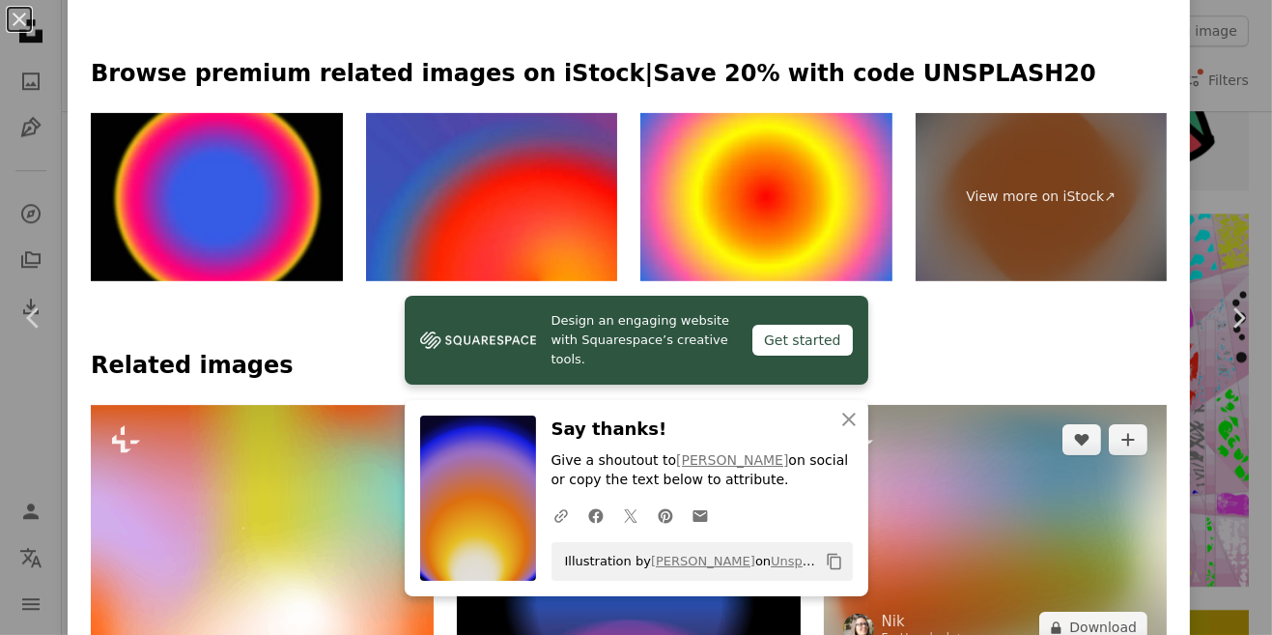
click at [868, 442] on icon "Plus sign for Unsplash+" at bounding box center [858, 439] width 31 height 31
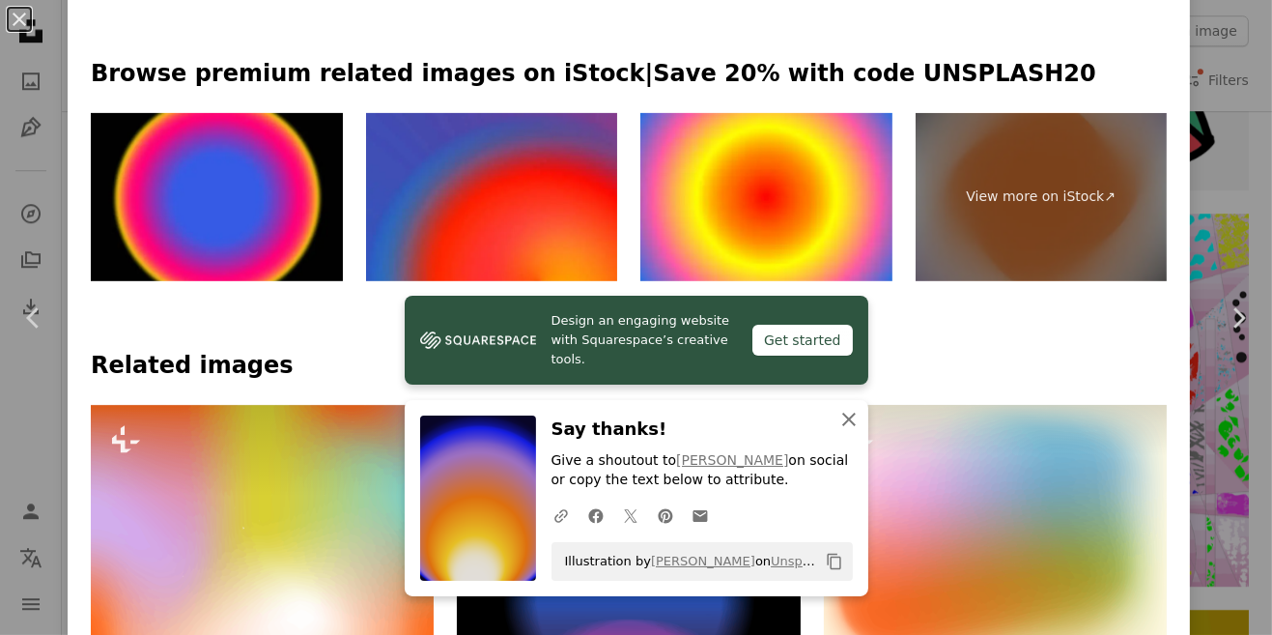
click at [855, 418] on icon "An X shape" at bounding box center [849, 419] width 23 height 23
click at [851, 419] on icon "An X shape" at bounding box center [849, 419] width 23 height 23
click at [850, 419] on icon "button" at bounding box center [849, 420] width 14 height 14
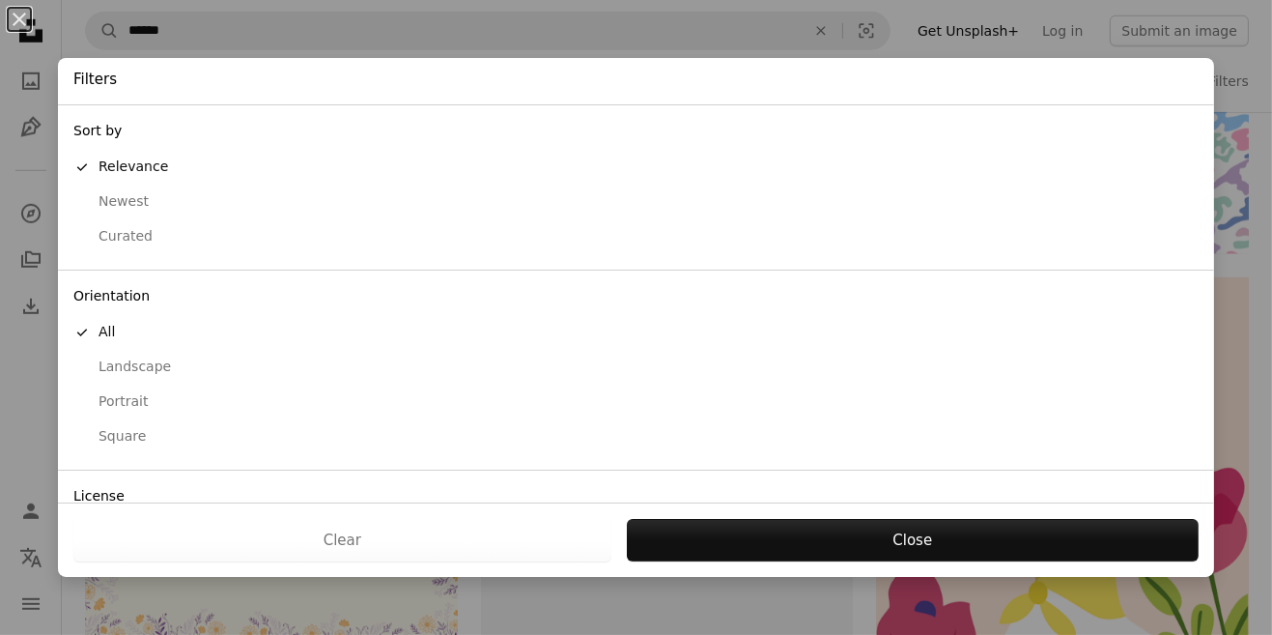
scroll to position [37, 0]
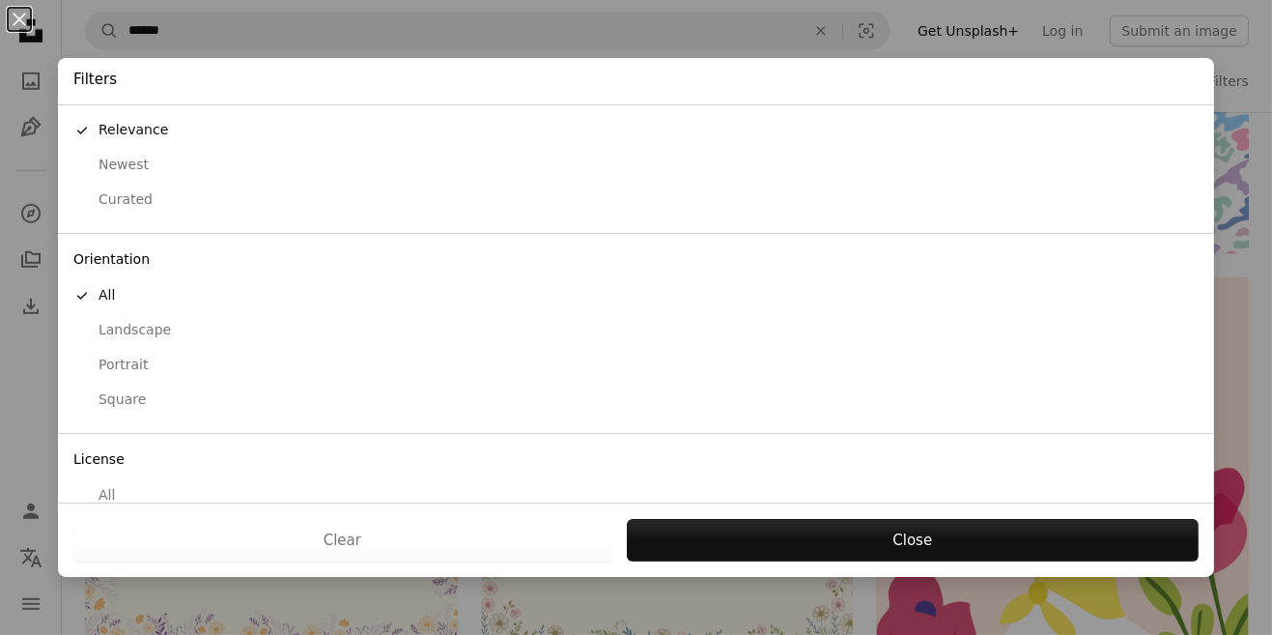
click at [761, 561] on button "Close" at bounding box center [913, 540] width 572 height 43
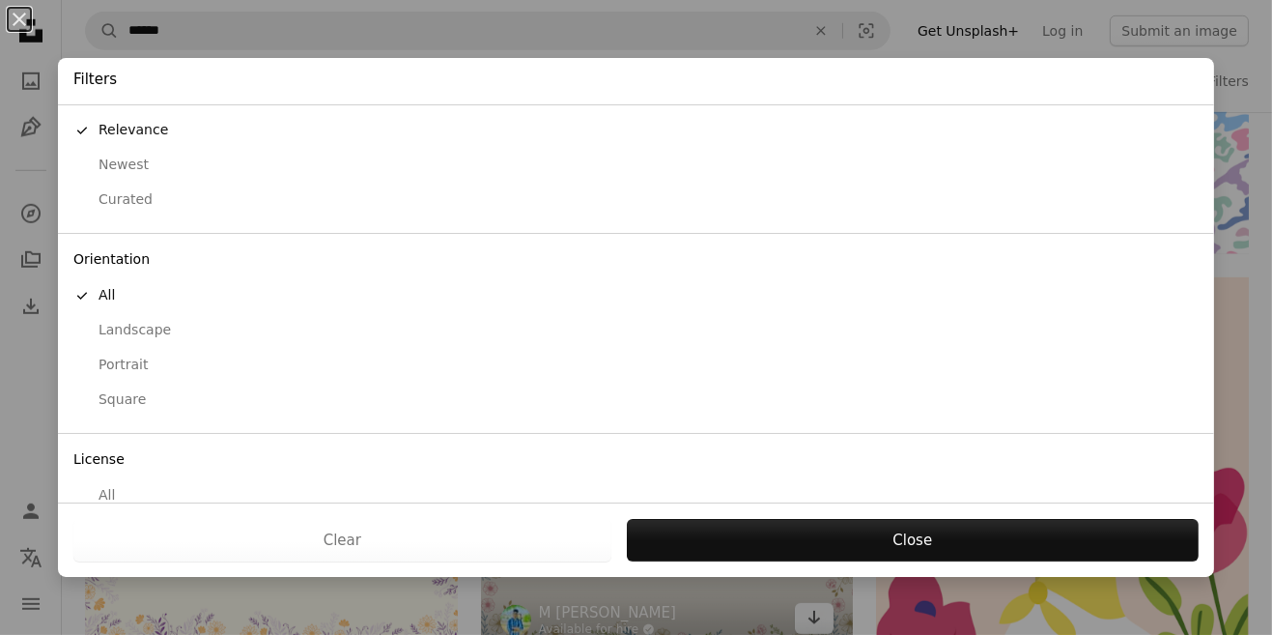
click at [807, 634] on img at bounding box center [667, 560] width 373 height 186
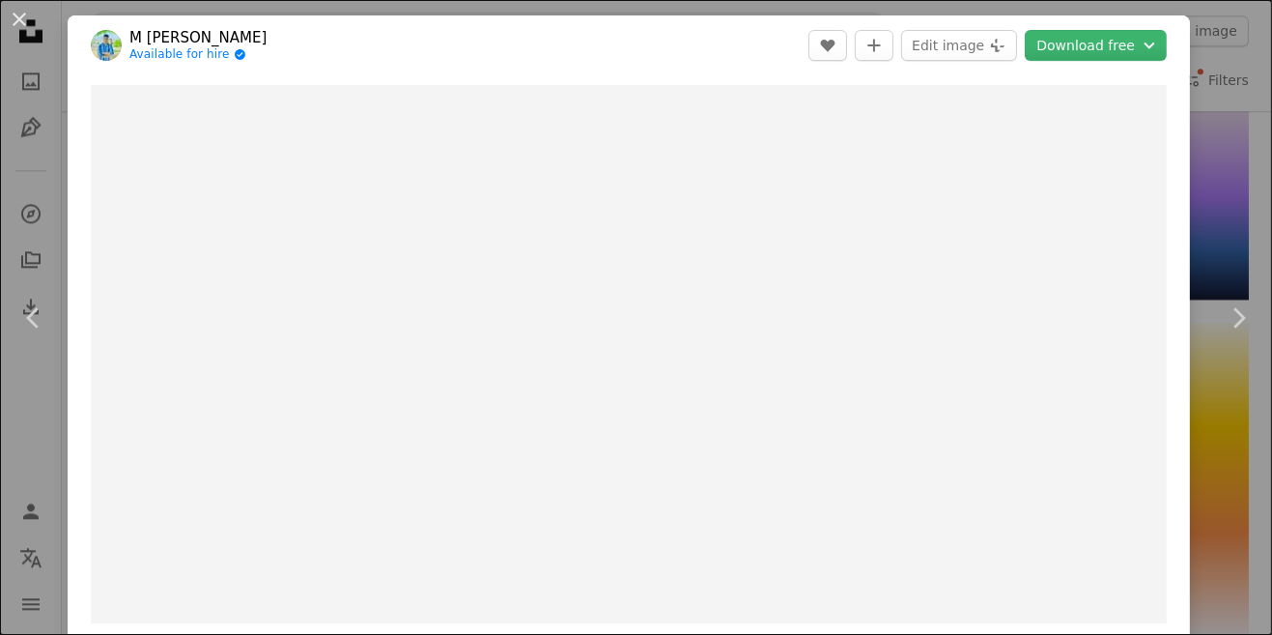
scroll to position [20149, 0]
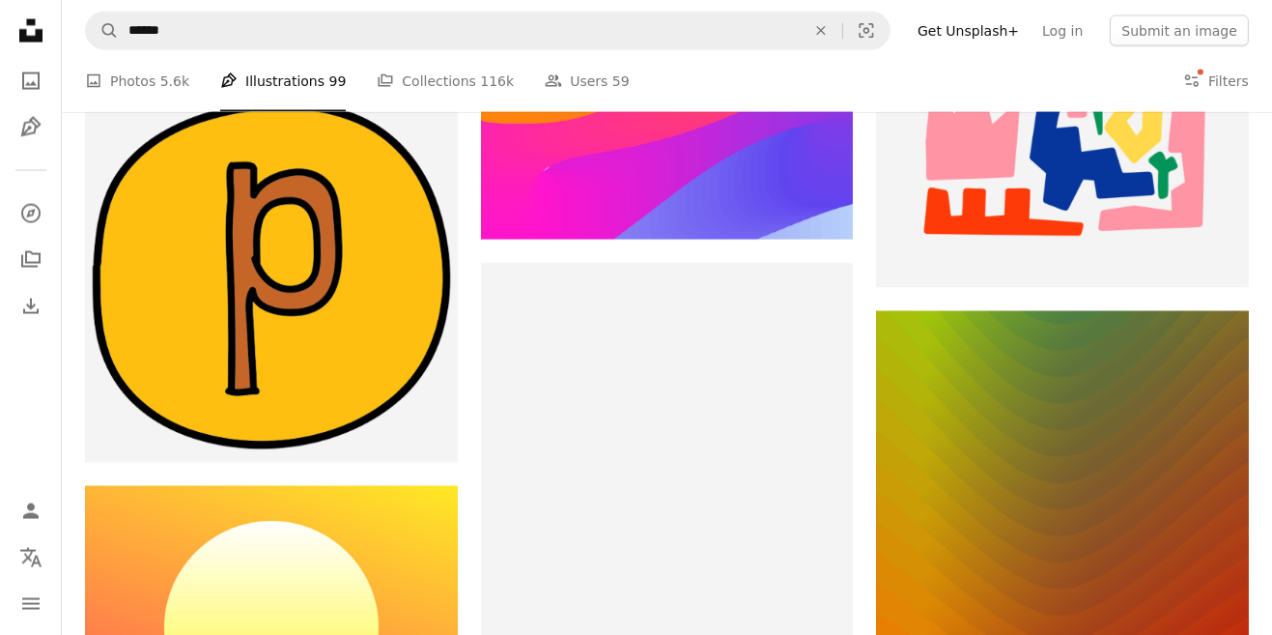
scroll to position [21695, 0]
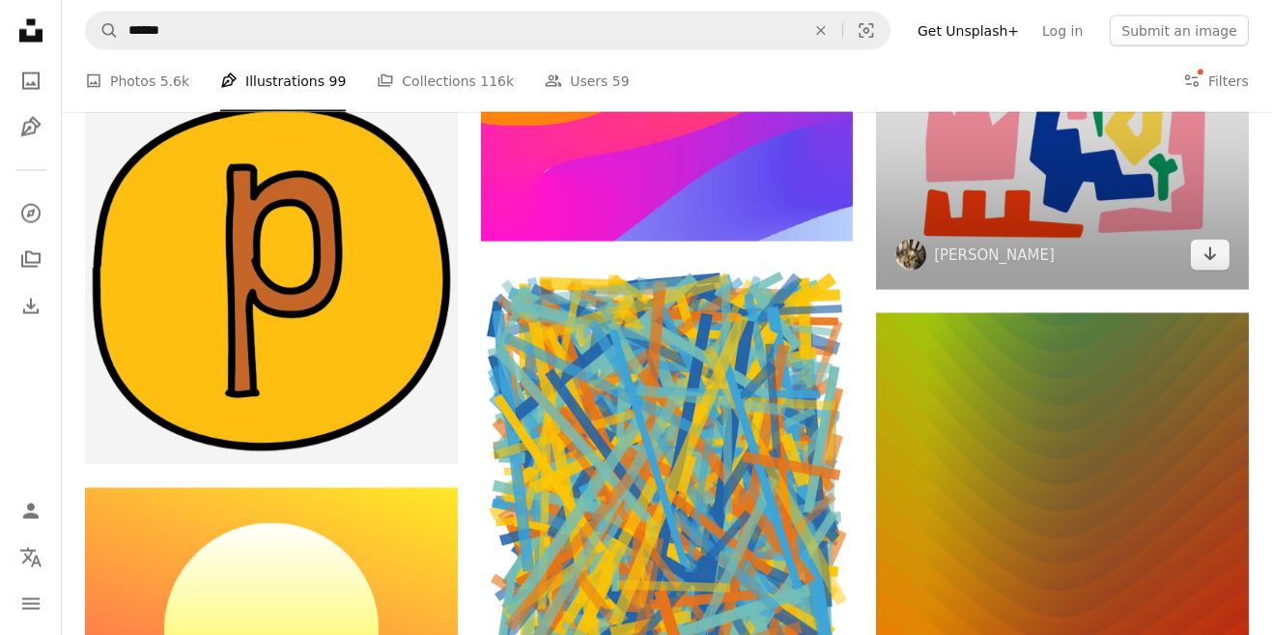
click at [1001, 235] on img at bounding box center [1062, 103] width 373 height 373
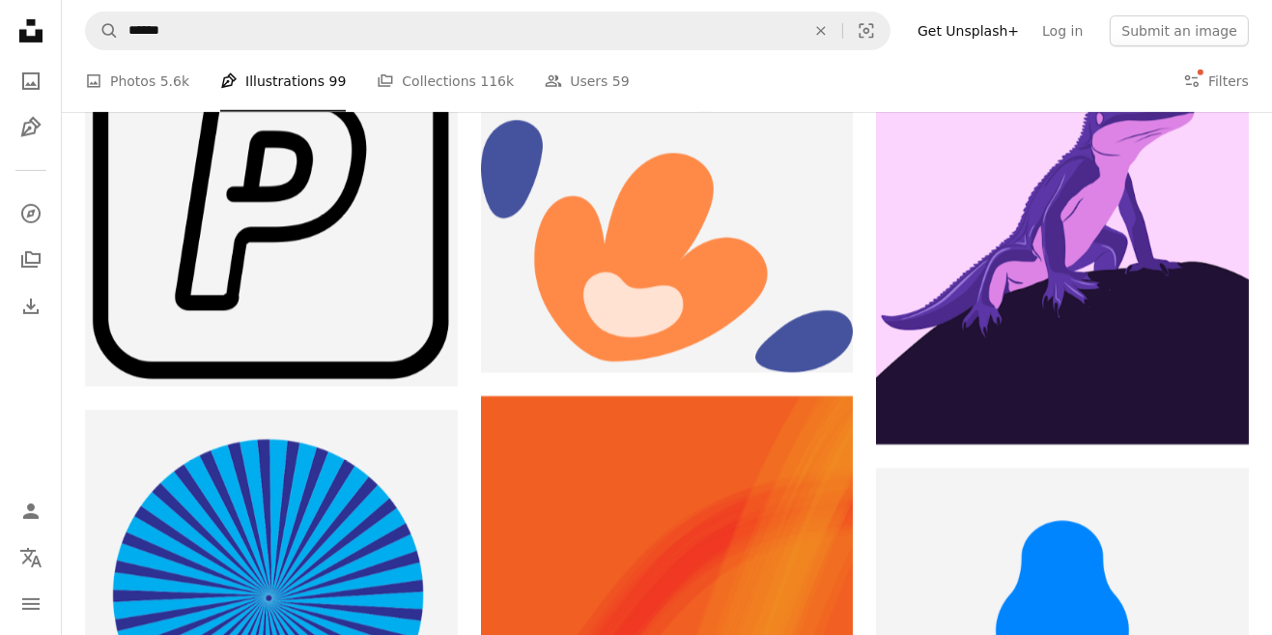
scroll to position [54581, 0]
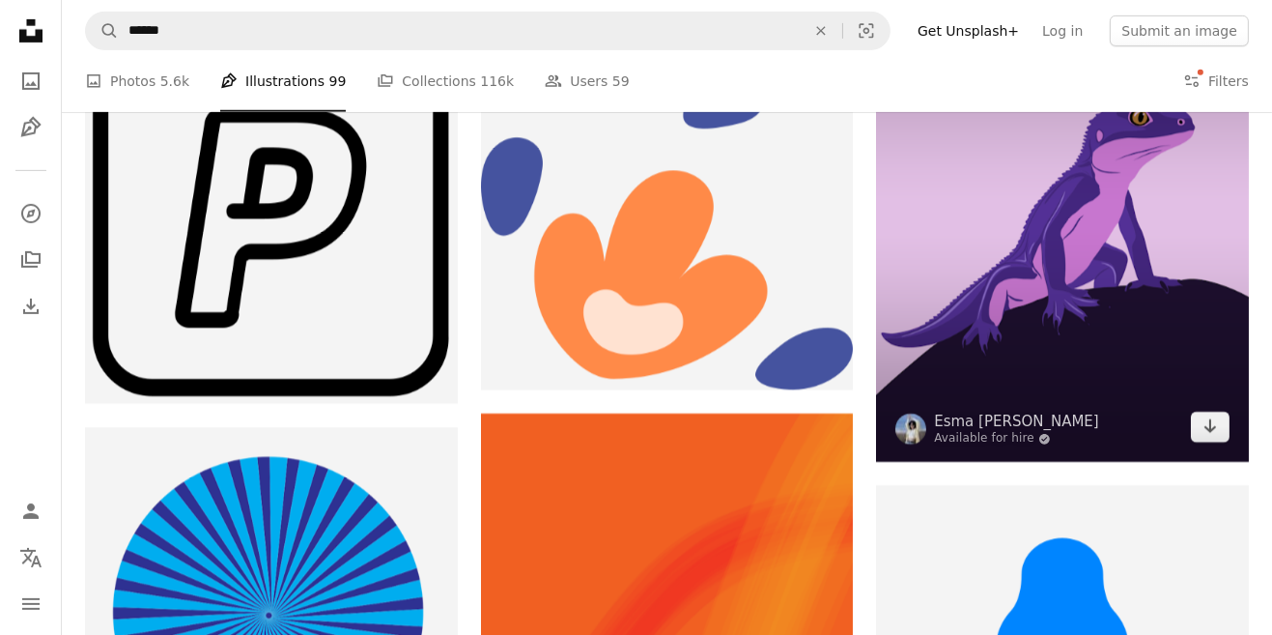
click at [1222, 357] on img at bounding box center [1062, 222] width 373 height 479
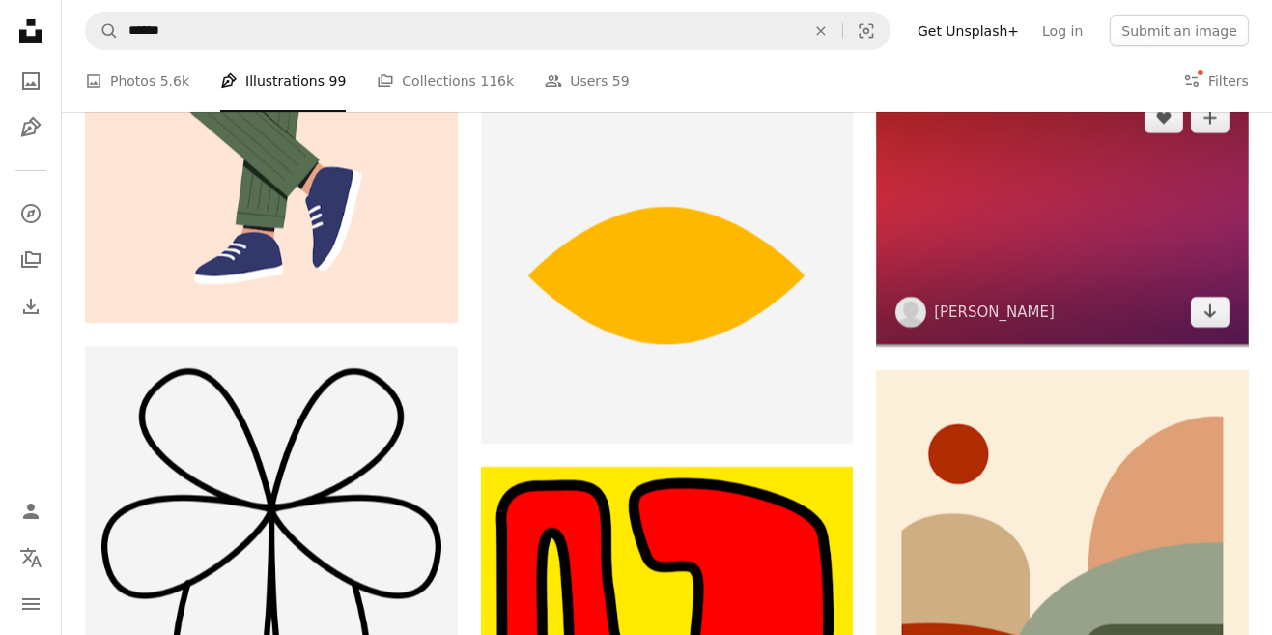
click at [1217, 347] on img at bounding box center [1062, 215] width 373 height 264
click at [1148, 315] on img at bounding box center [1062, 215] width 373 height 264
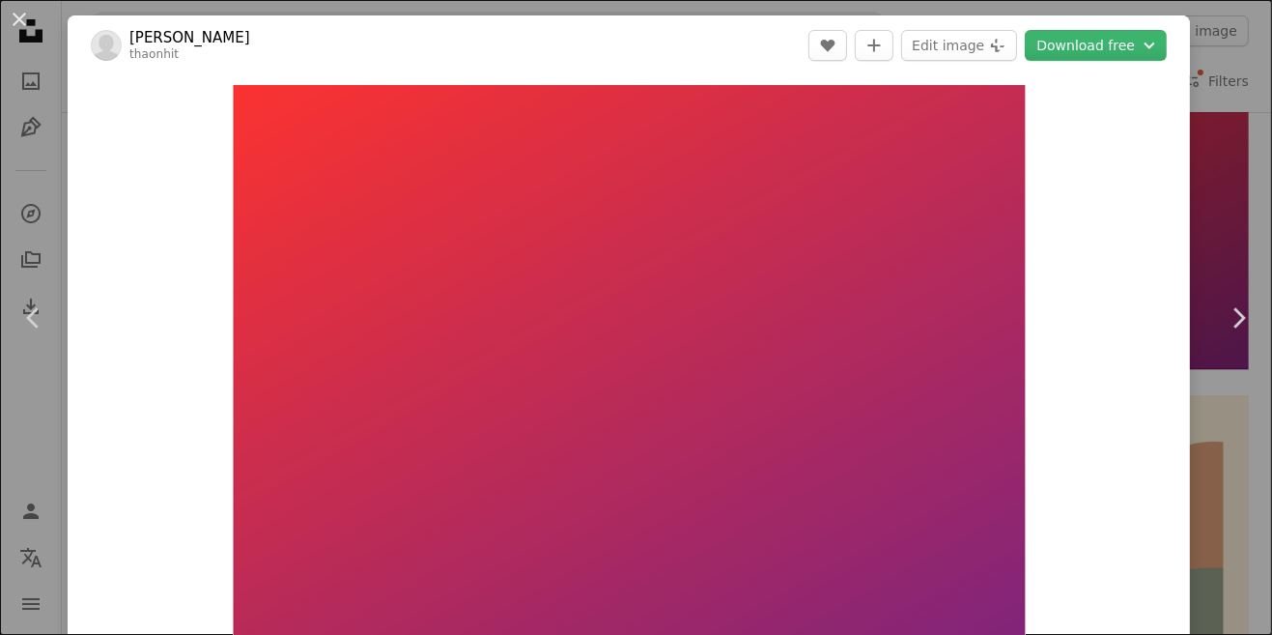
click at [1141, 46] on button "Download free Chevron down" at bounding box center [1096, 45] width 142 height 31
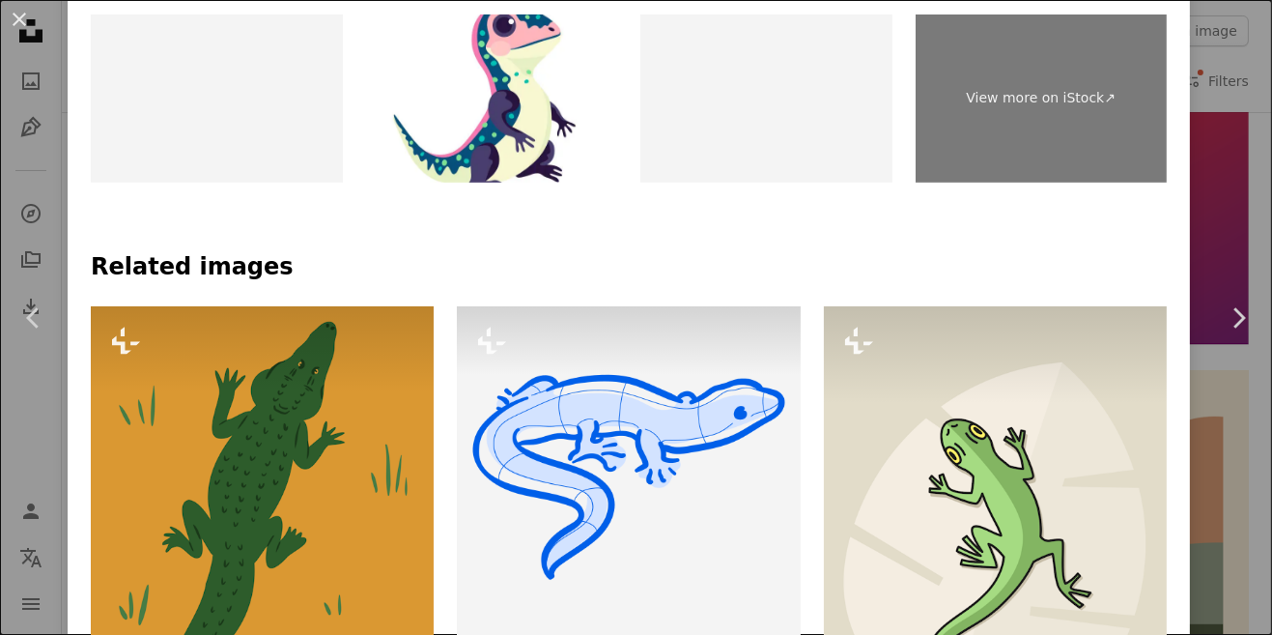
scroll to position [905, 0]
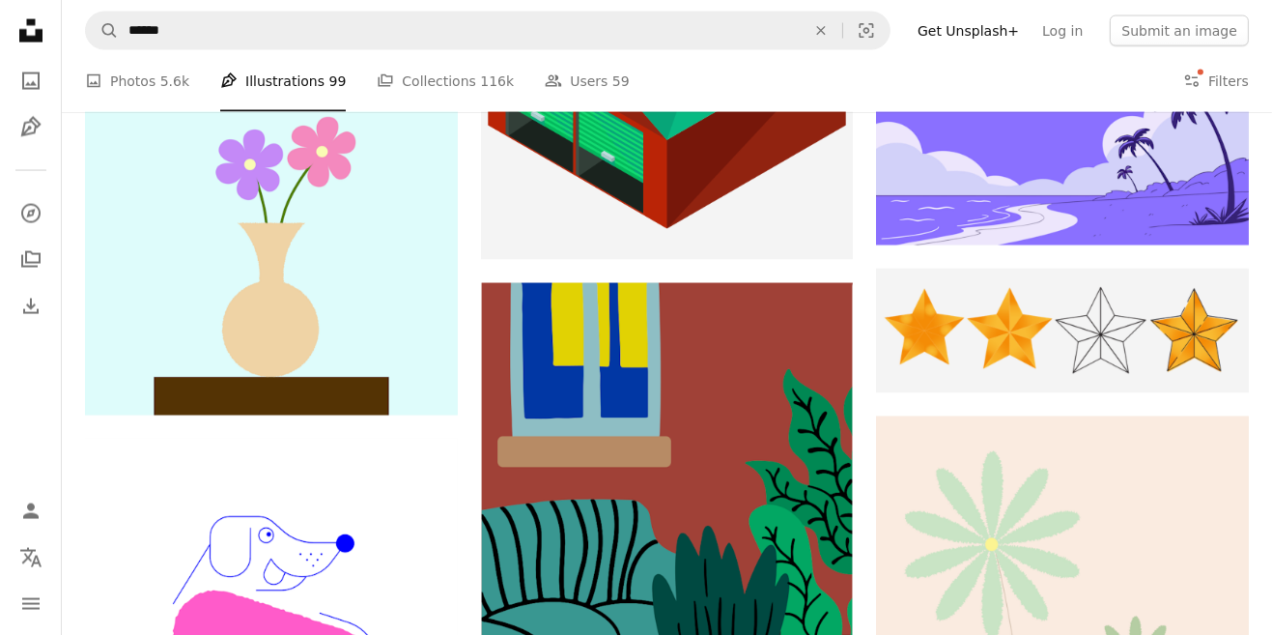
scroll to position [66327, 0]
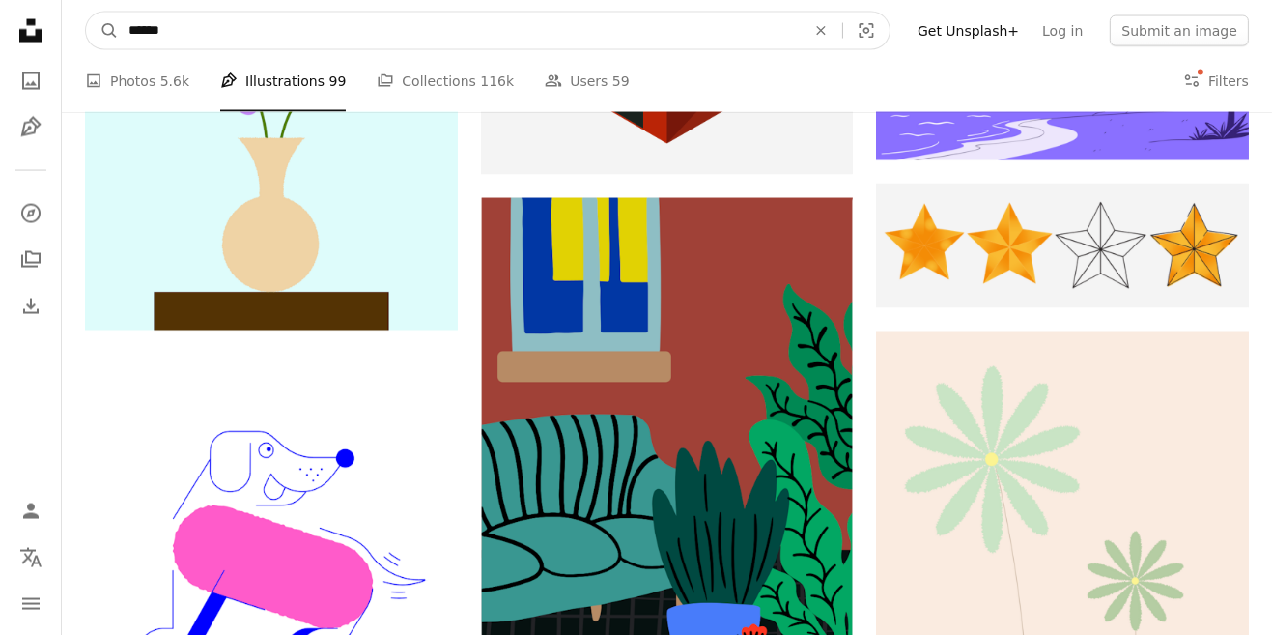
click at [151, 27] on input "******" at bounding box center [459, 31] width 681 height 37
click at [769, 38] on input "******" at bounding box center [459, 31] width 681 height 37
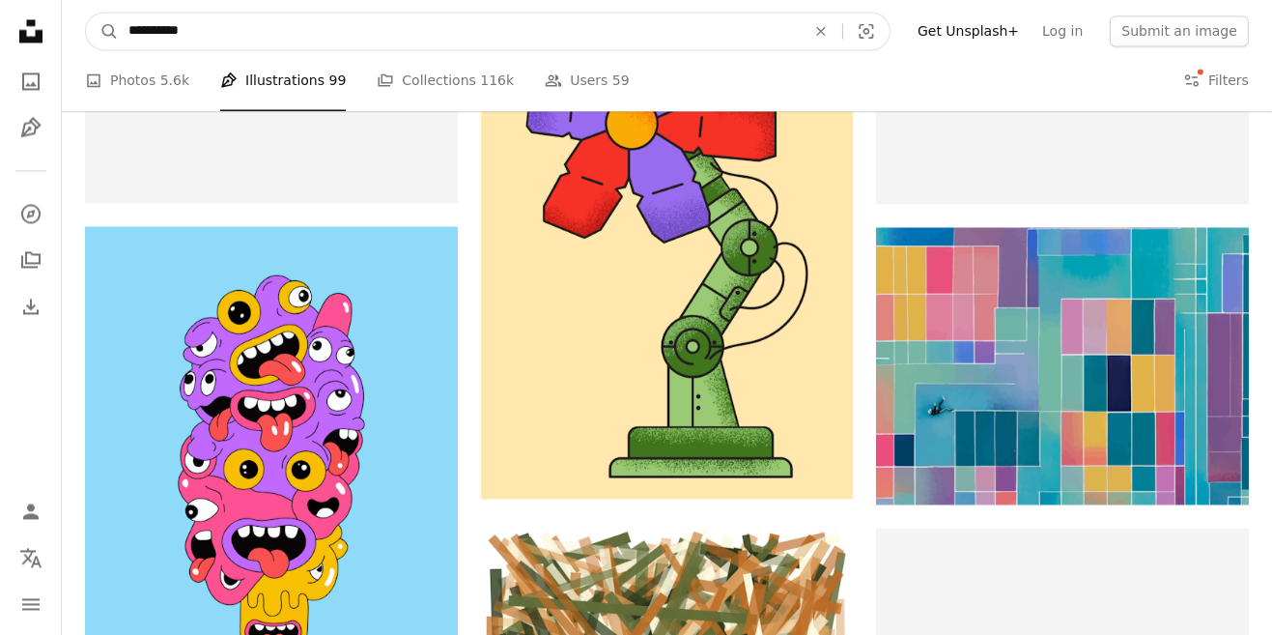
type input "**********"
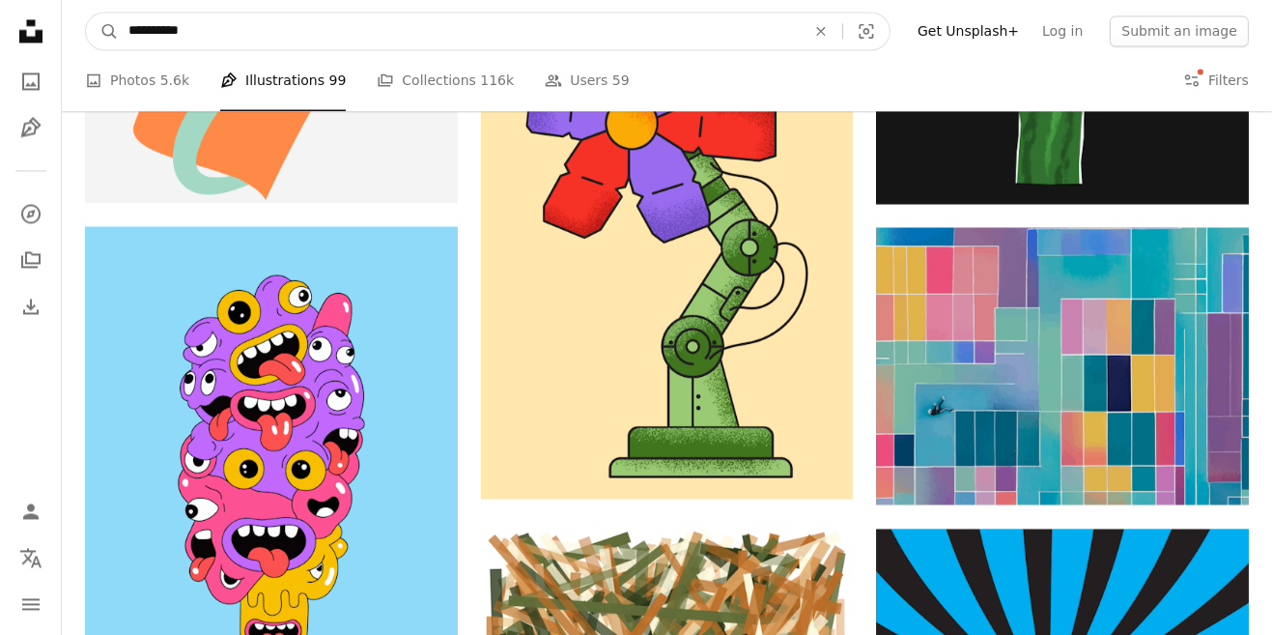
click at [86, 13] on button "A magnifying glass" at bounding box center [102, 31] width 33 height 37
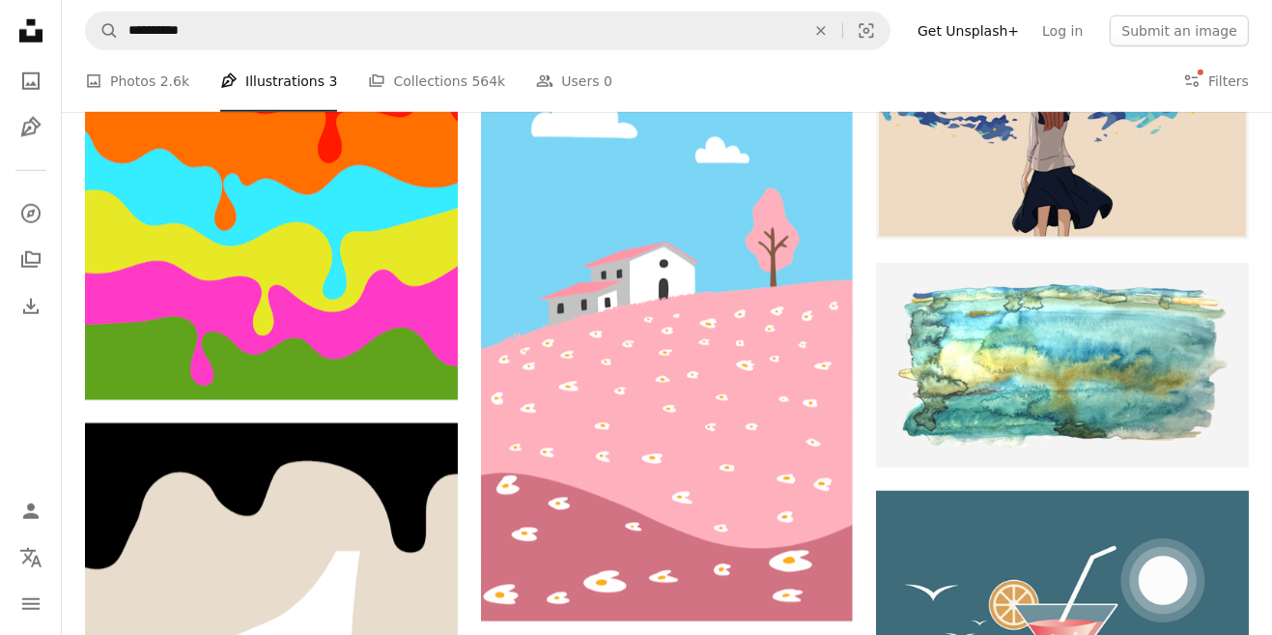
scroll to position [11250, 0]
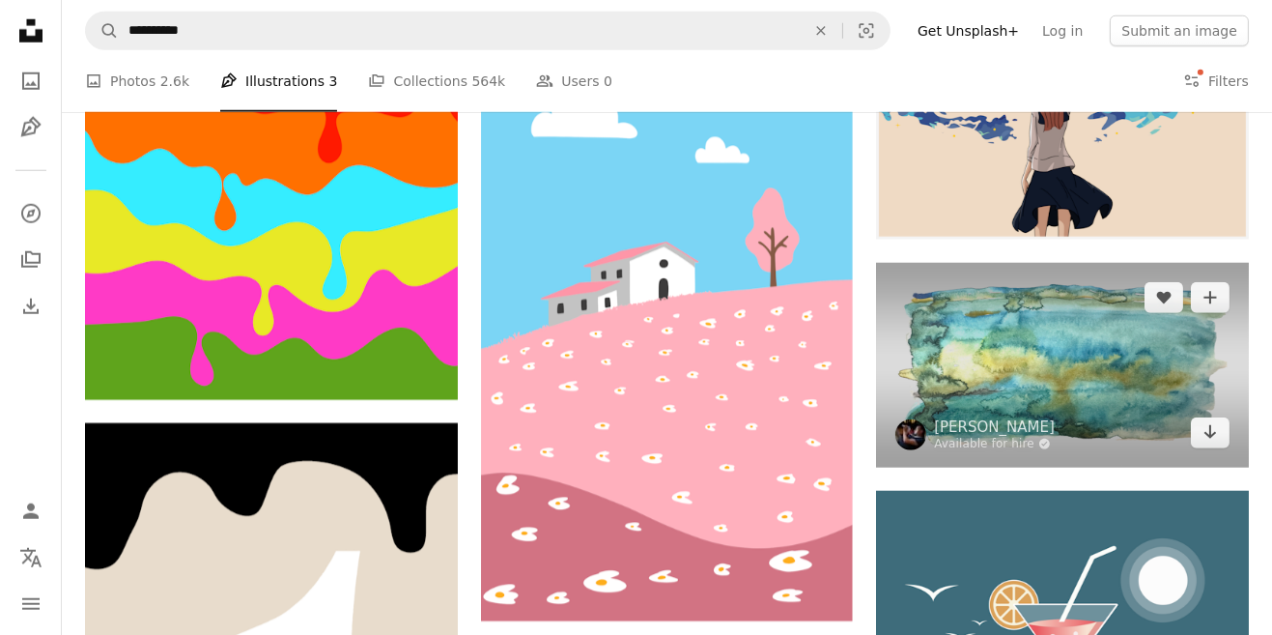
click at [1067, 407] on img at bounding box center [1062, 365] width 373 height 204
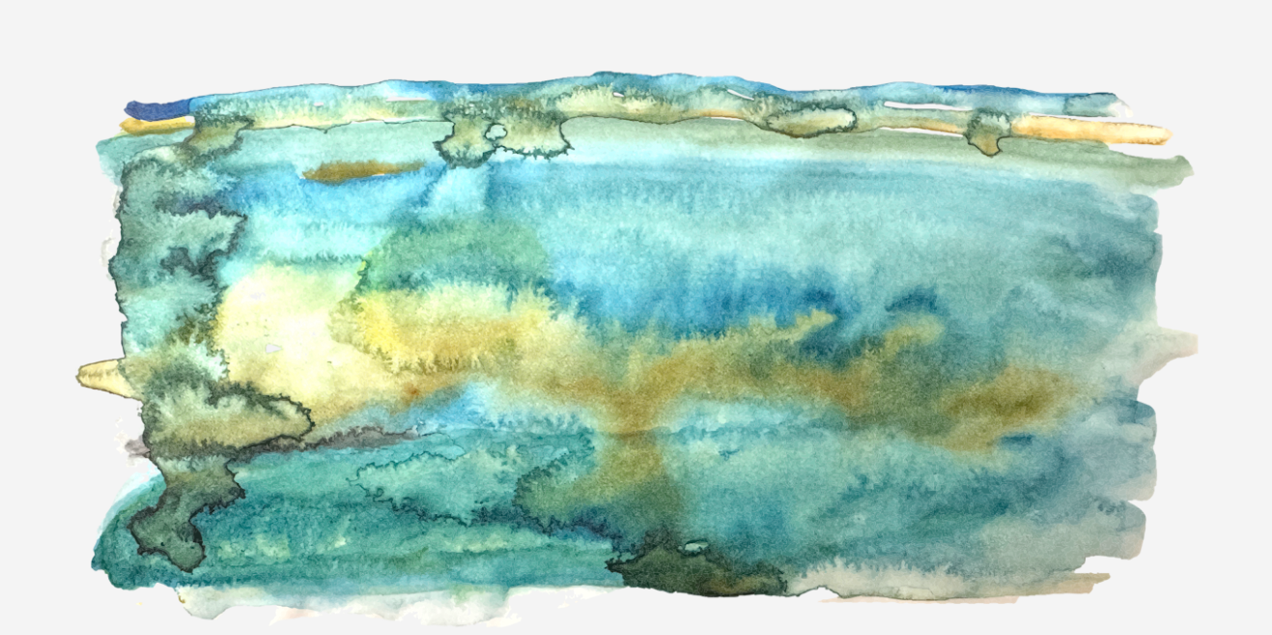
click at [1165, 207] on img "Zoom out on this image" at bounding box center [636, 347] width 1274 height 697
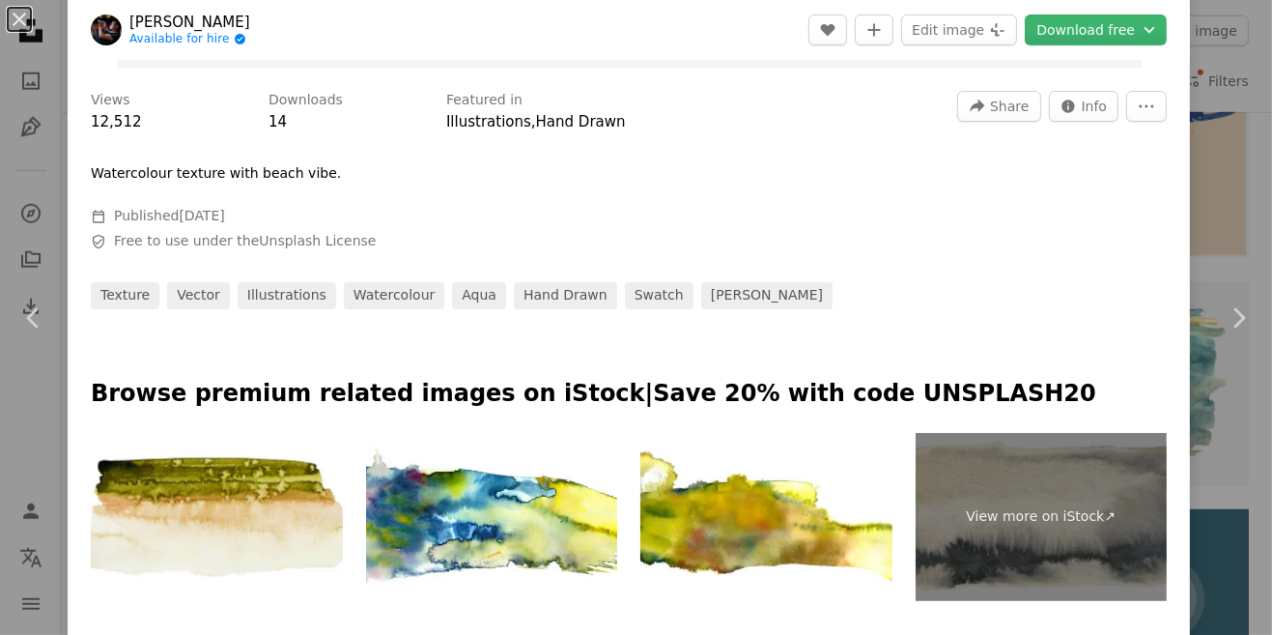
scroll to position [579, 0]
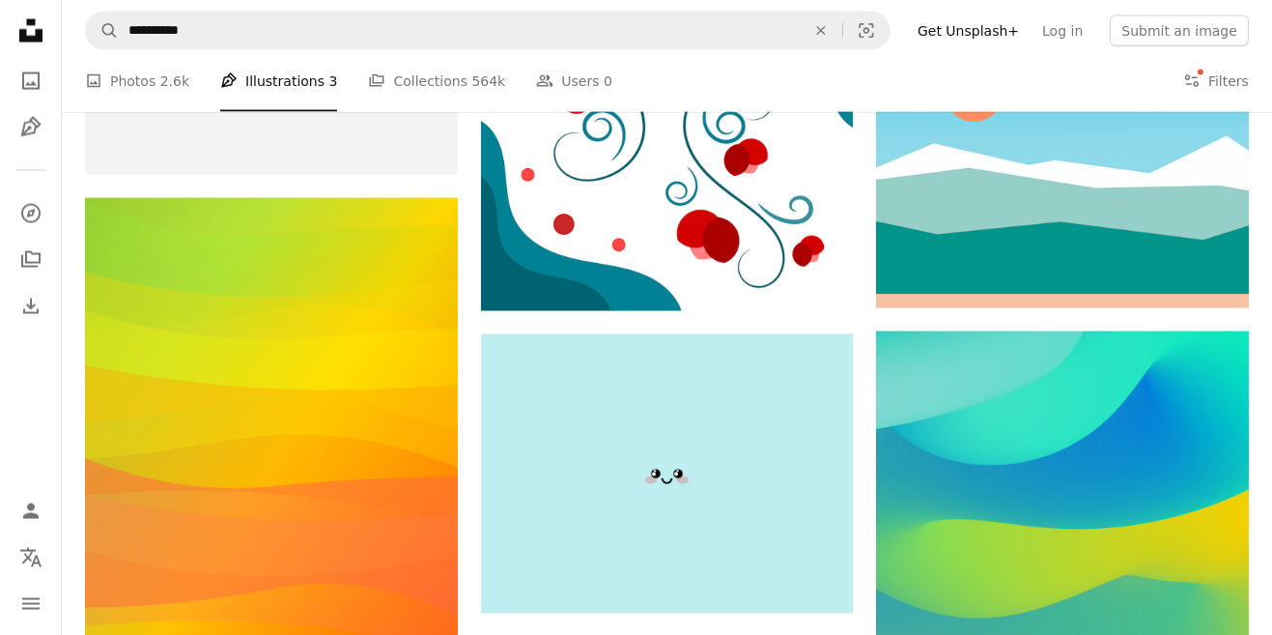
scroll to position [12845, 0]
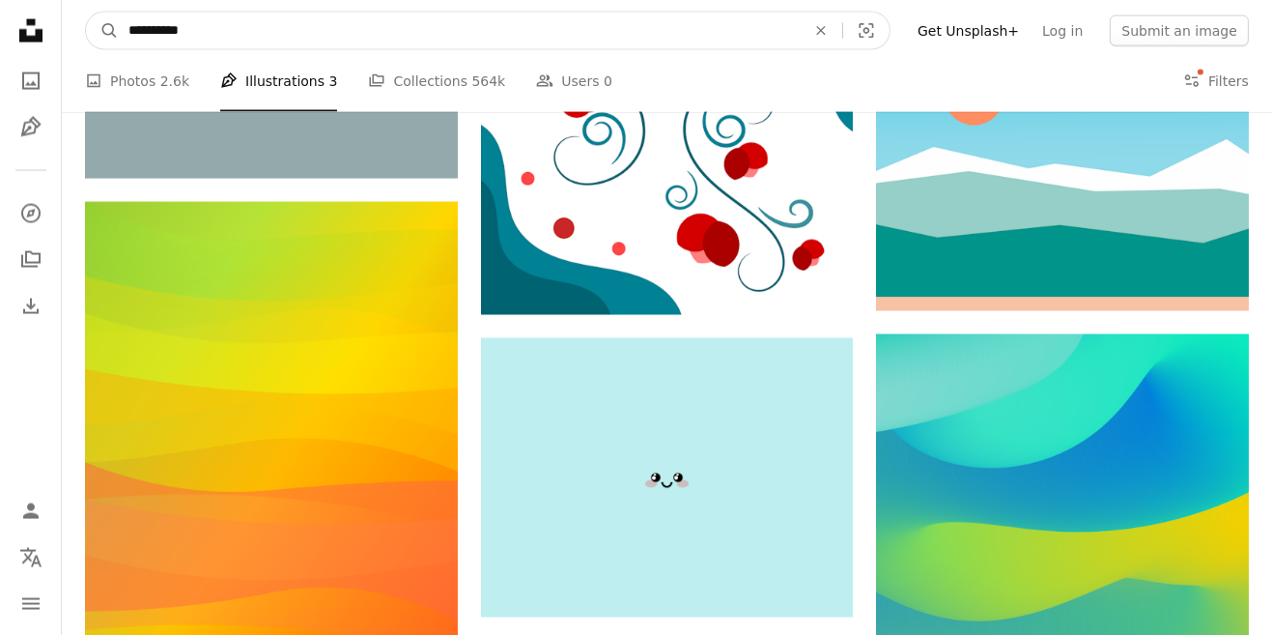
click at [842, 37] on icon "An X shape" at bounding box center [821, 30] width 43 height 15
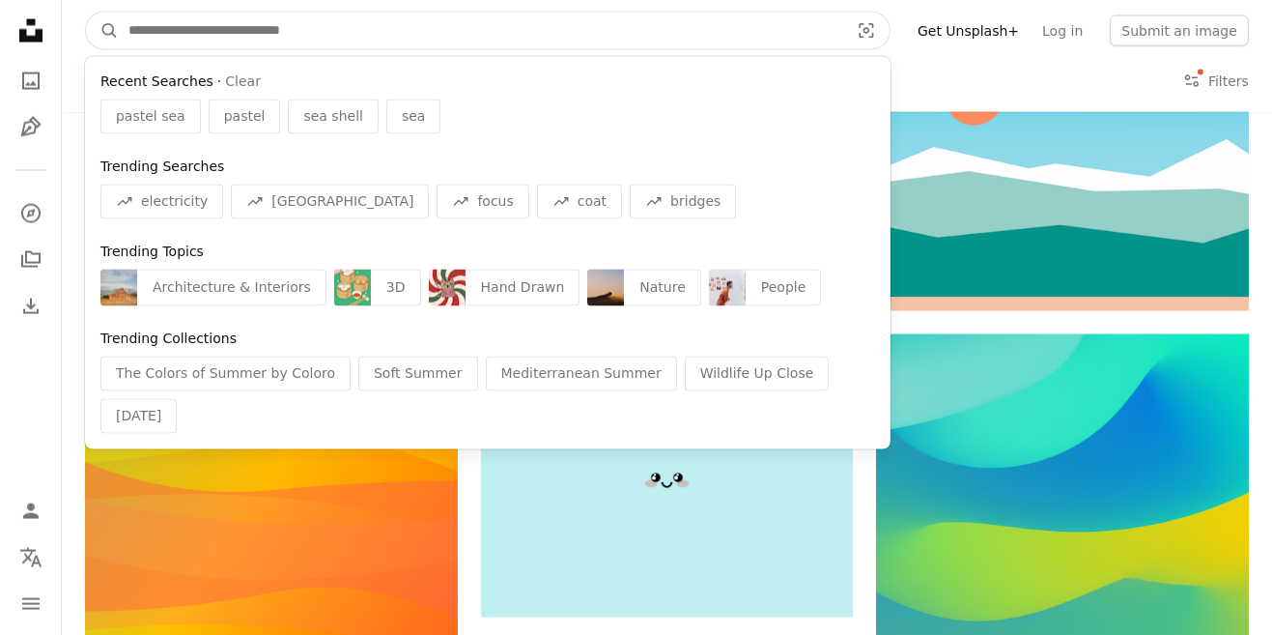
click at [819, 27] on input "Find visuals sitewide" at bounding box center [481, 31] width 725 height 37
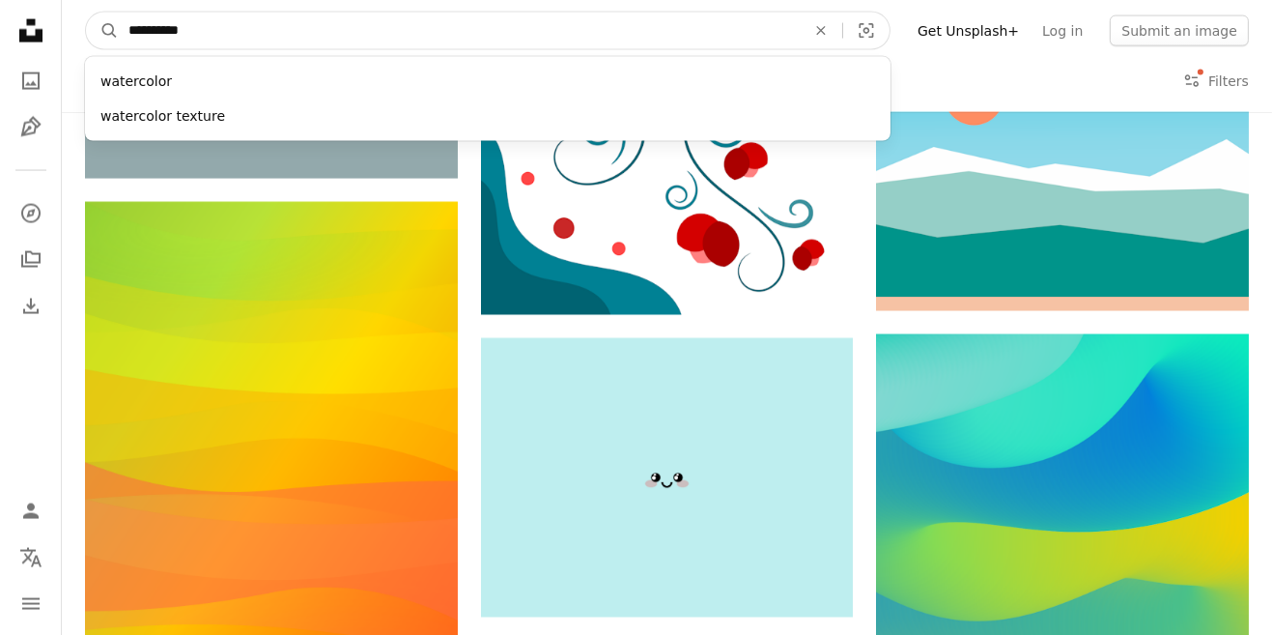
type input "**********"
click at [86, 13] on button "A magnifying glass" at bounding box center [102, 31] width 33 height 37
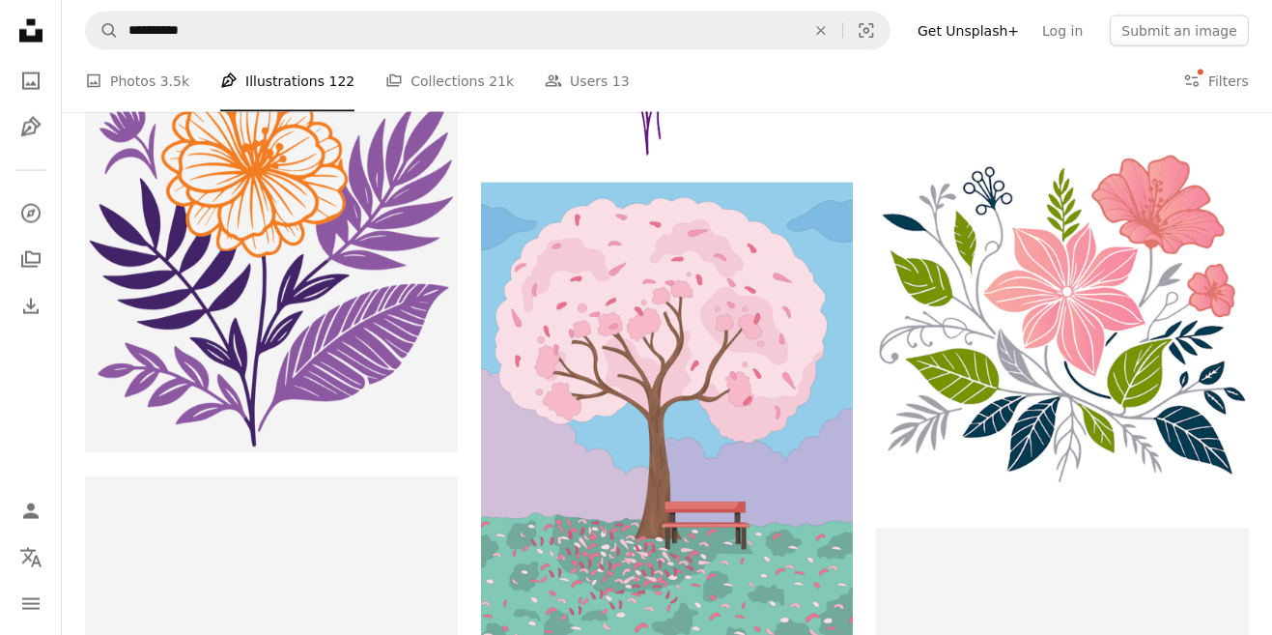
scroll to position [21633, 0]
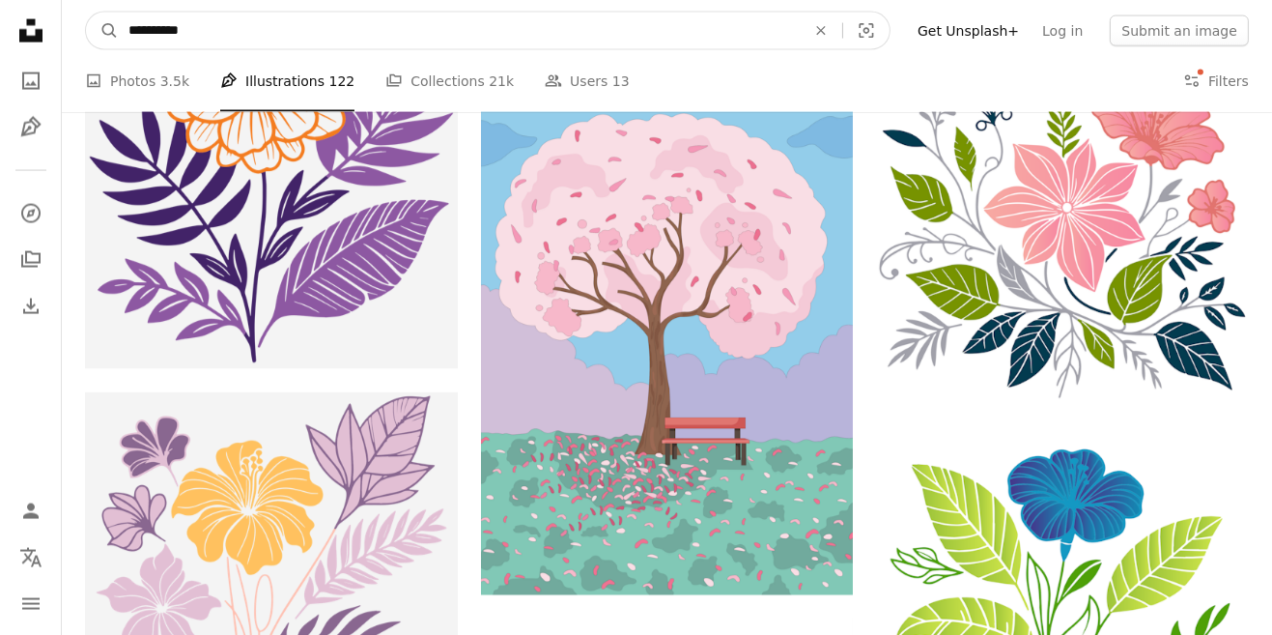
click at [781, 36] on input "**********" at bounding box center [459, 31] width 681 height 37
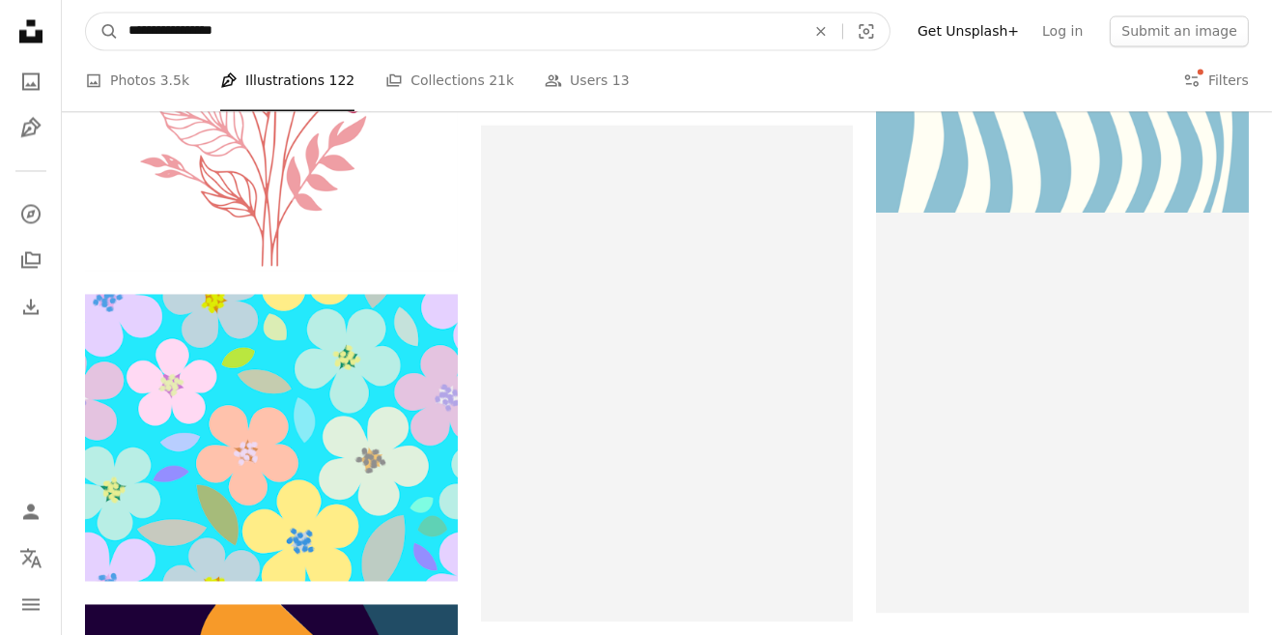
type input "**********"
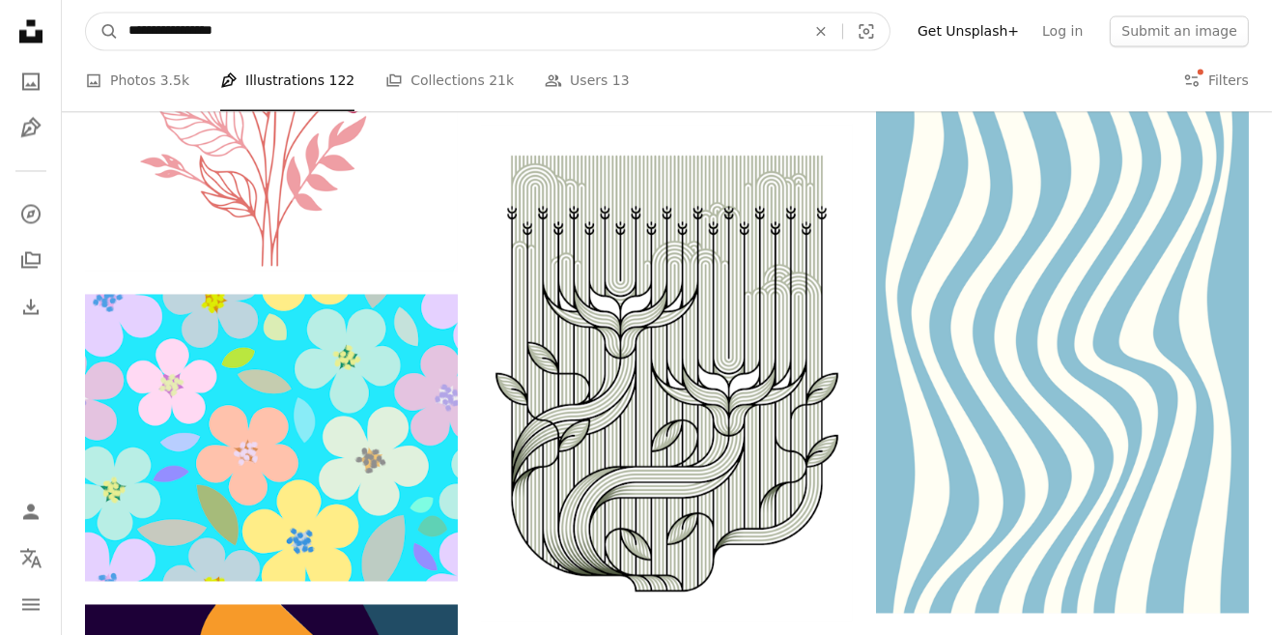
click at [86, 13] on button "A magnifying glass" at bounding box center [102, 31] width 33 height 37
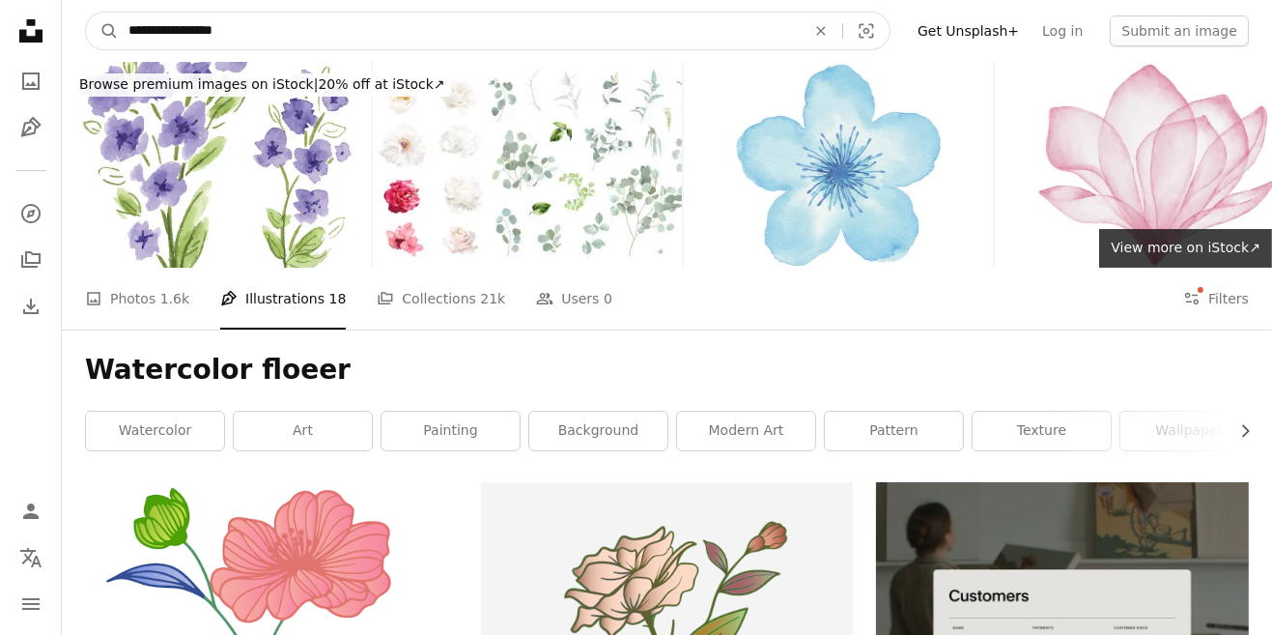
click at [789, 37] on input "**********" at bounding box center [459, 31] width 681 height 37
type input "**********"
click at [86, 13] on button "A magnifying glass" at bounding box center [102, 31] width 33 height 37
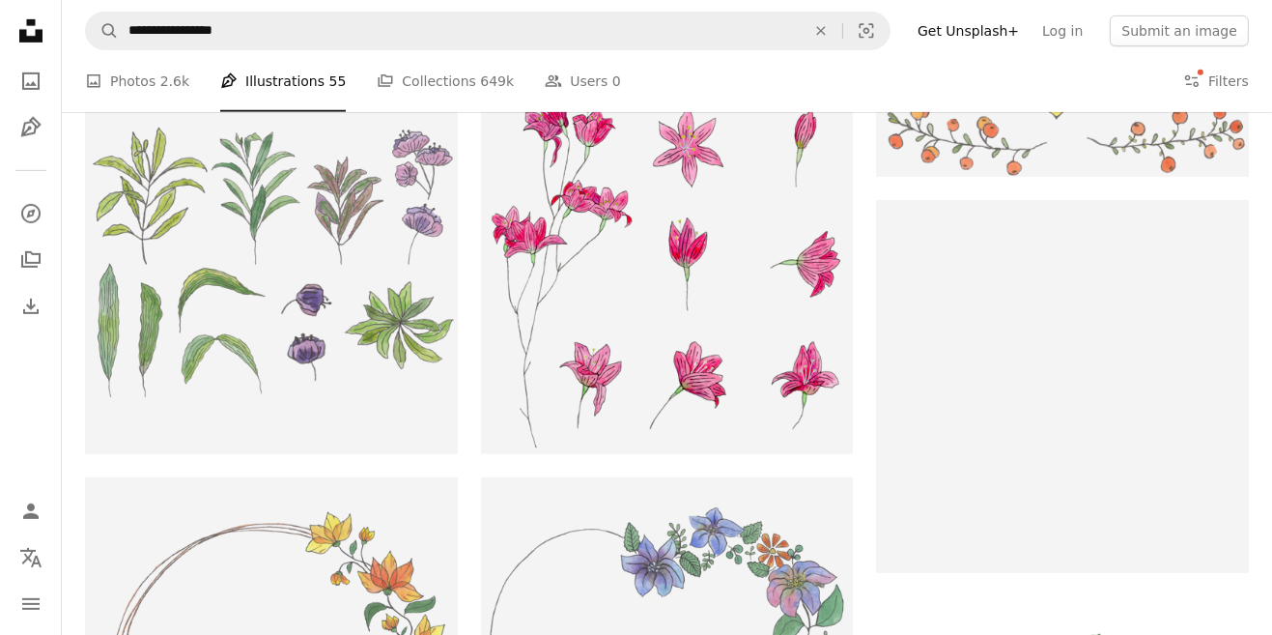
scroll to position [1380, 0]
